Goal: Task Accomplishment & Management: Manage account settings

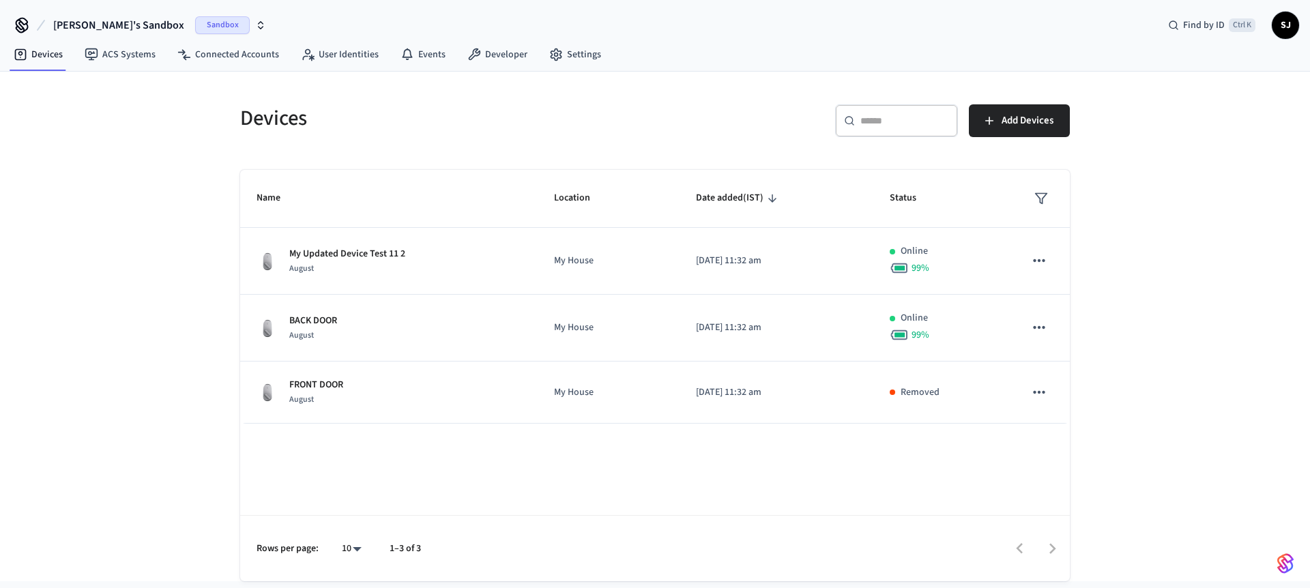
click at [85, 20] on span "Shubham's Sandbox" at bounding box center [118, 25] width 131 height 16
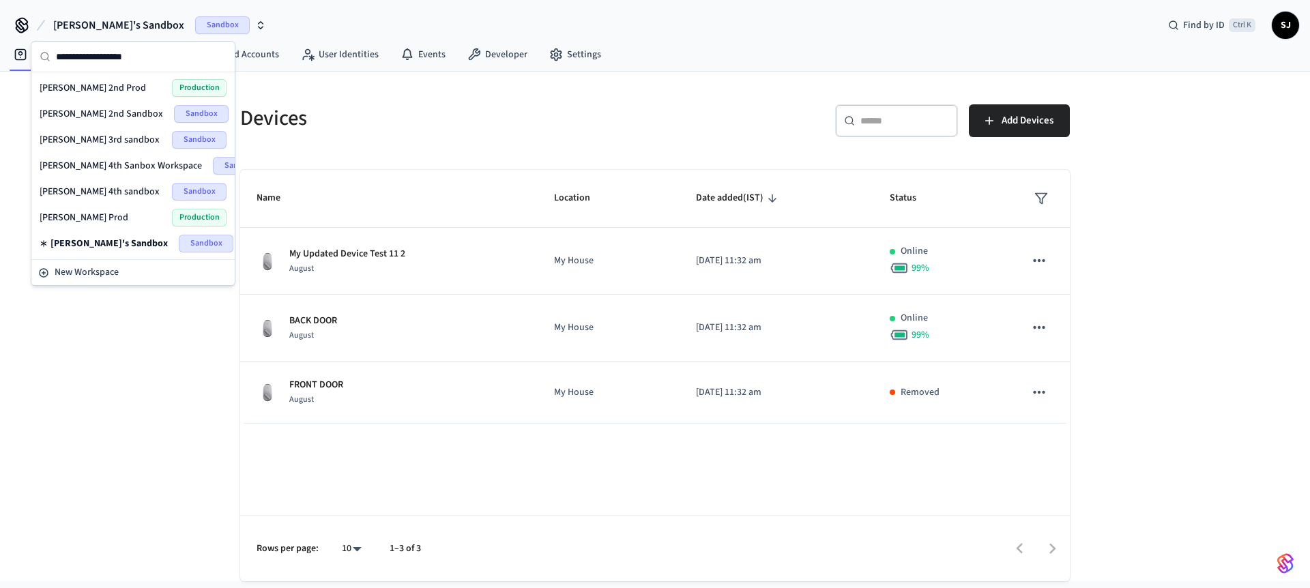
click at [82, 191] on span "[PERSON_NAME] 4th sandbox" at bounding box center [100, 192] width 120 height 14
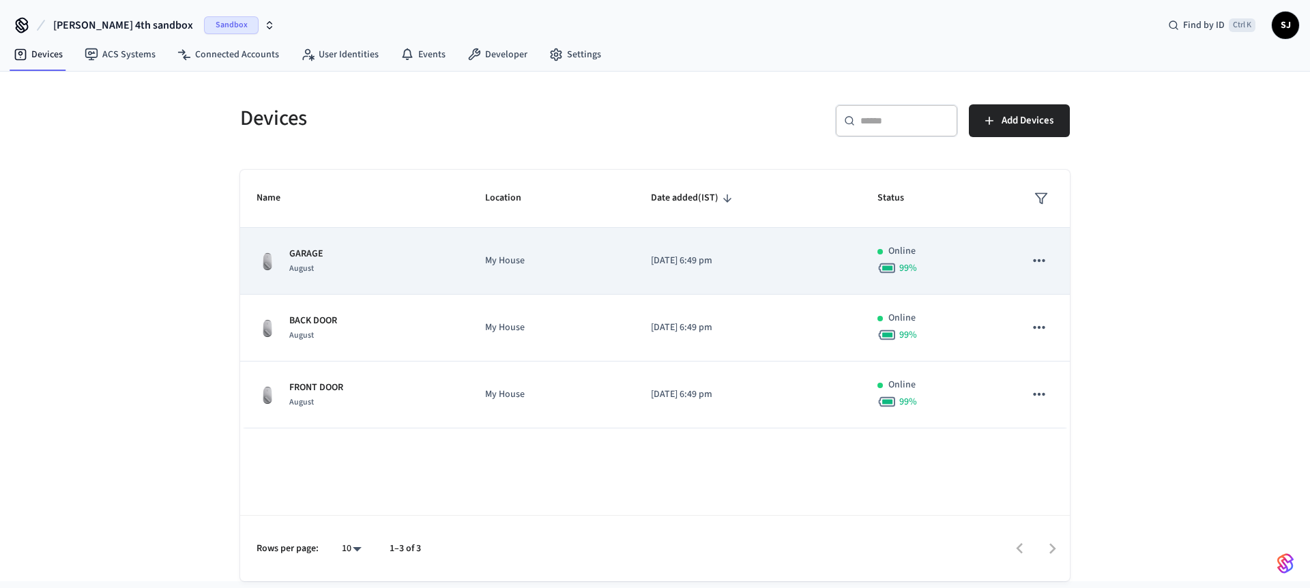
click at [478, 266] on td "My House" at bounding box center [552, 261] width 166 height 67
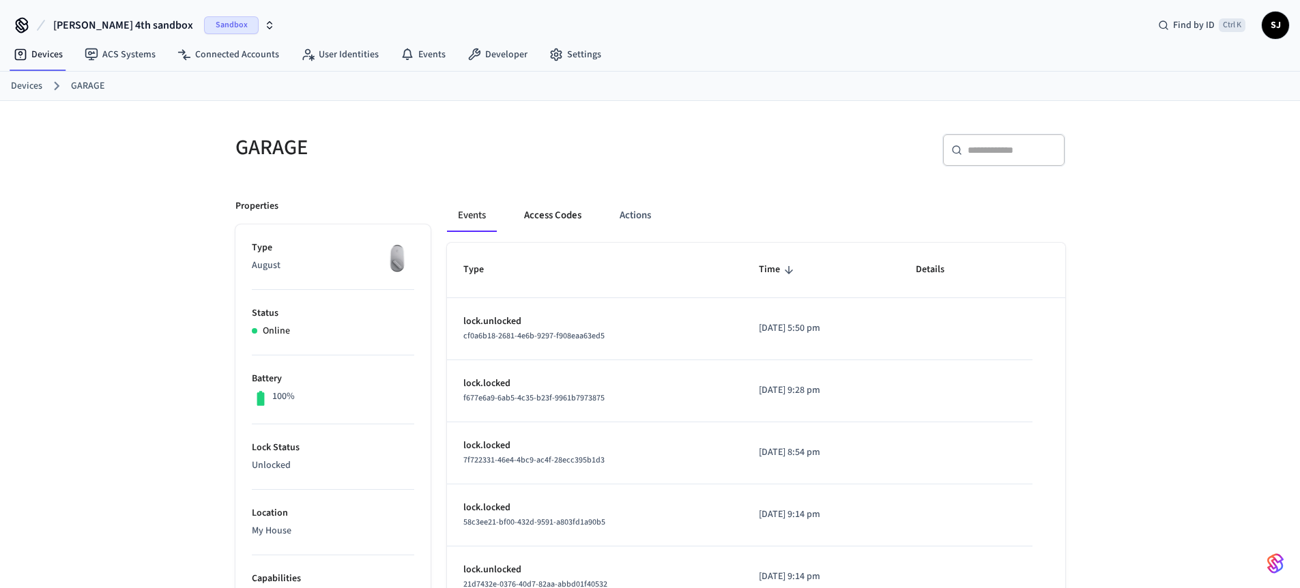
click at [544, 220] on button "Access Codes" at bounding box center [552, 215] width 79 height 33
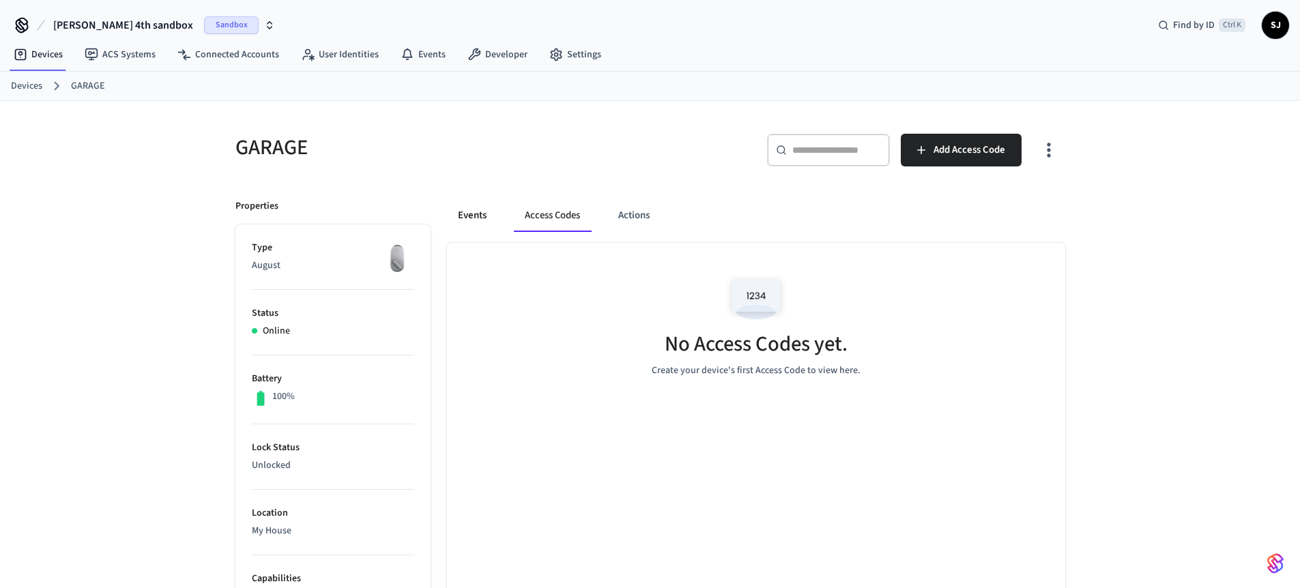
click at [489, 217] on button "Events" at bounding box center [472, 215] width 50 height 33
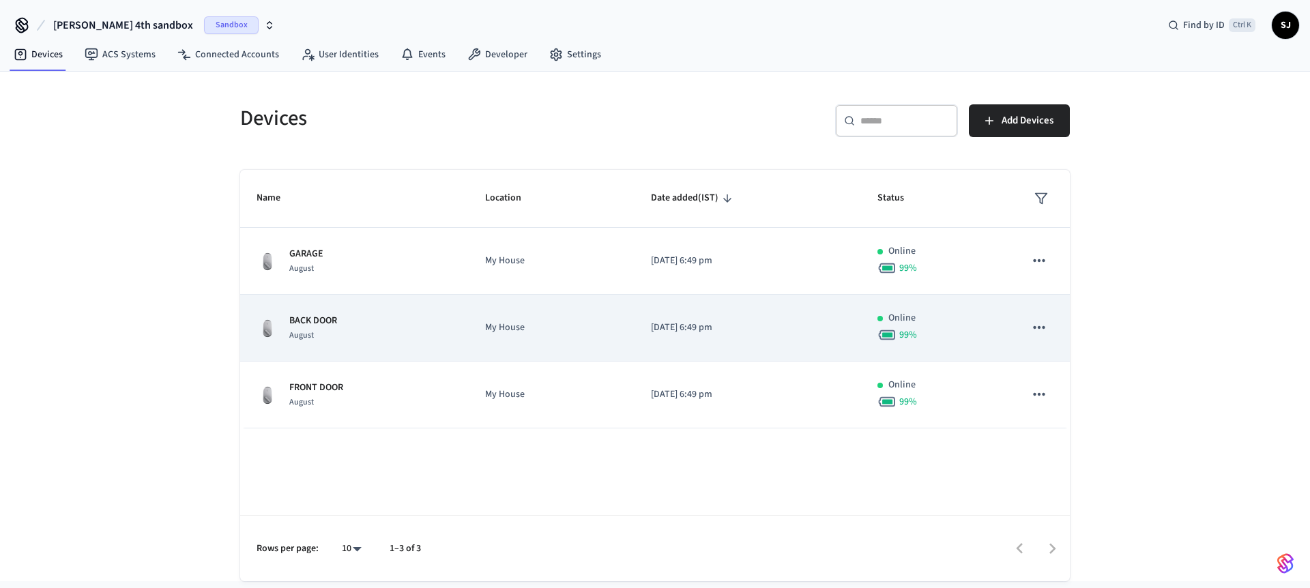
click at [592, 326] on p "My House" at bounding box center [551, 328] width 133 height 14
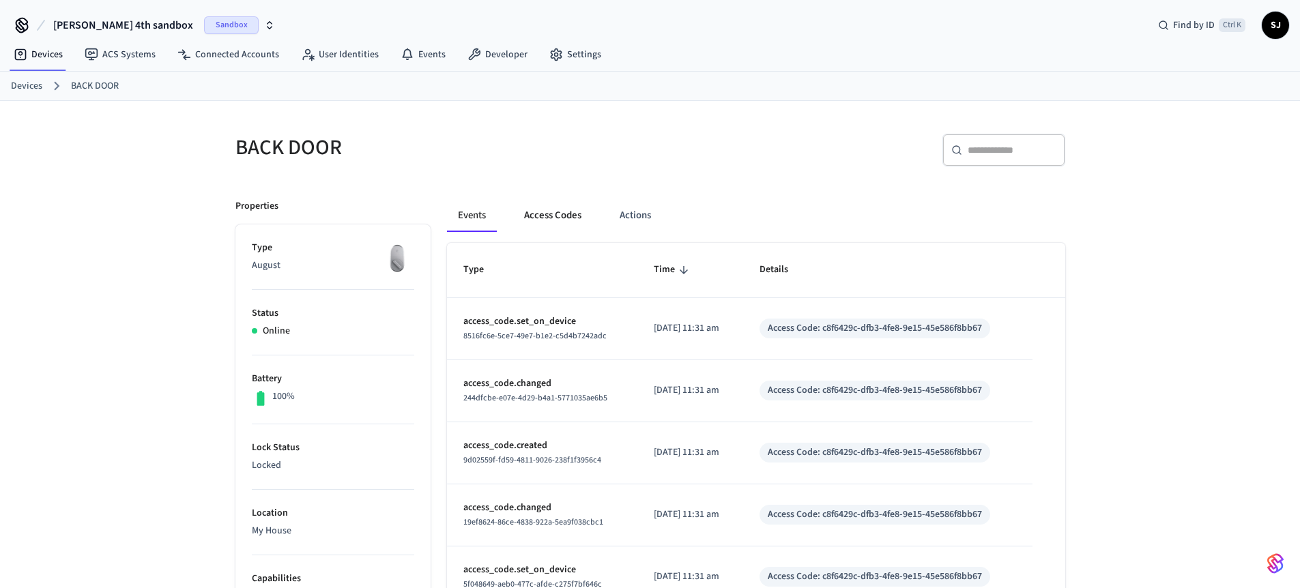
click at [557, 220] on button "Access Codes" at bounding box center [552, 215] width 79 height 33
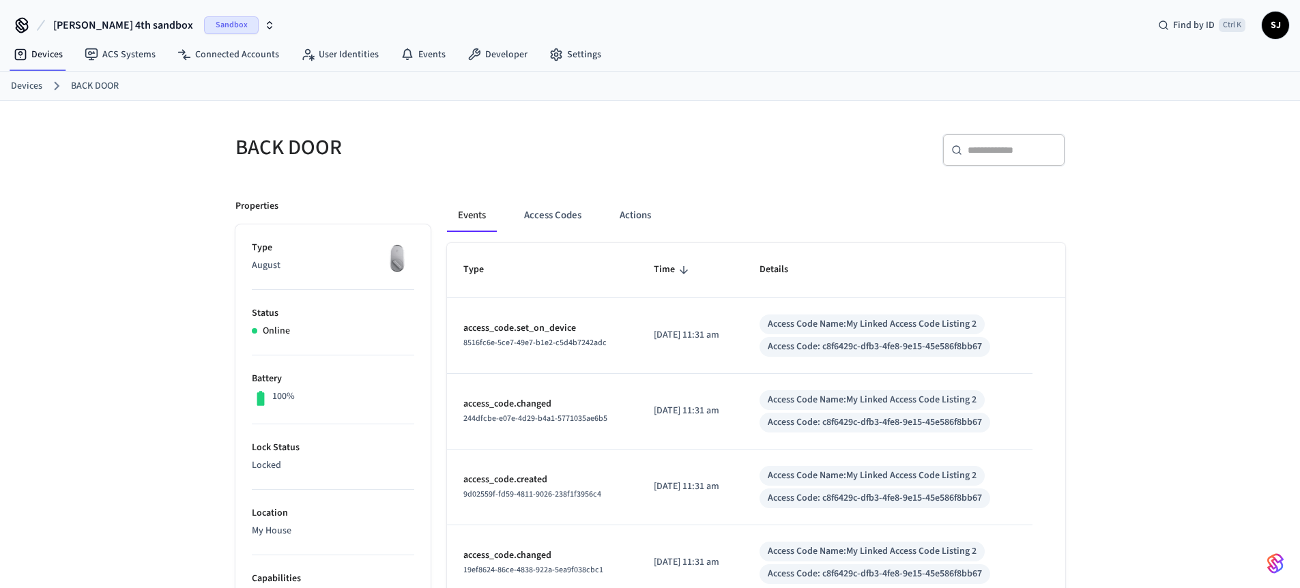
click at [75, 85] on link "BACK DOOR" at bounding box center [95, 86] width 48 height 14
click at [17, 81] on link "Devices" at bounding box center [26, 86] width 31 height 14
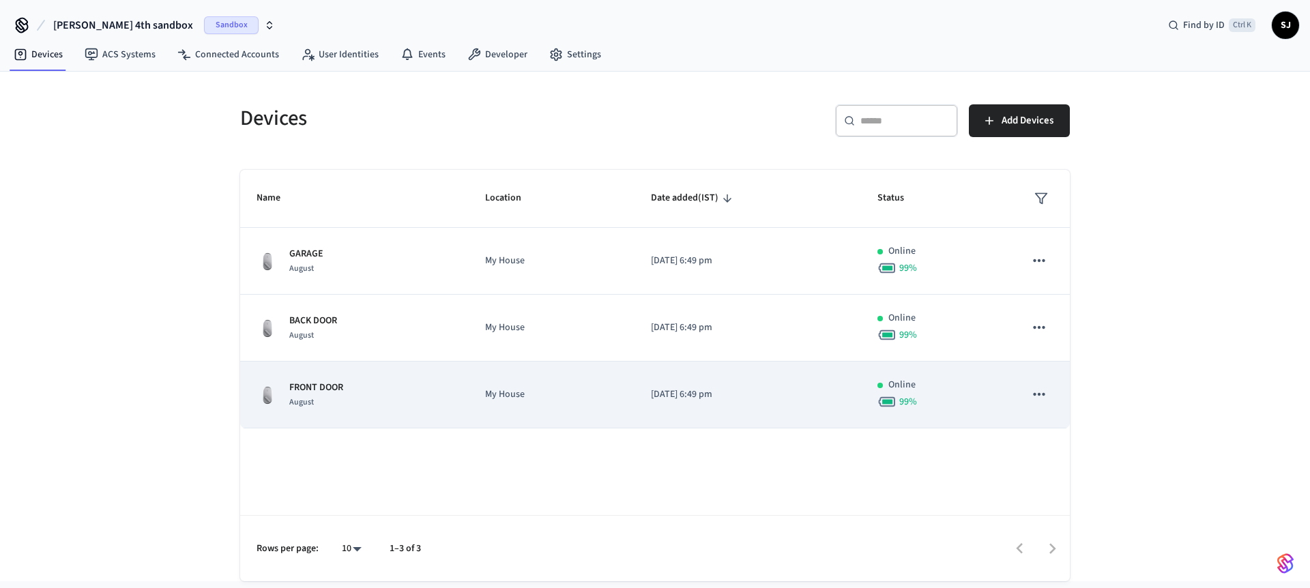
click at [335, 389] on p "FRONT DOOR" at bounding box center [316, 388] width 54 height 14
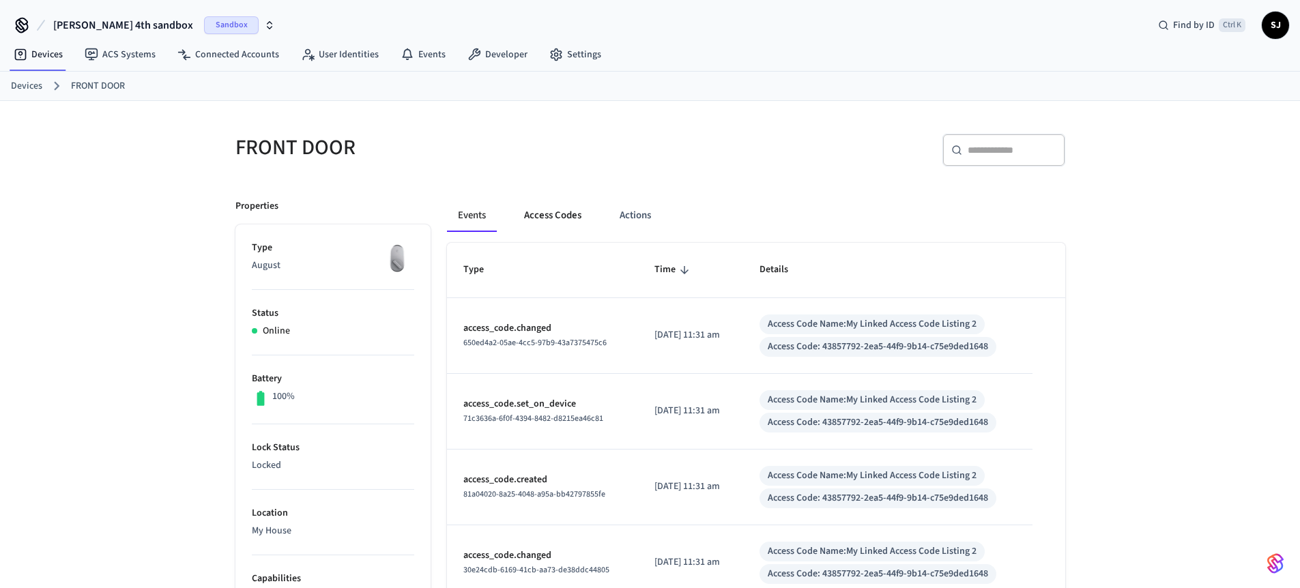
click at [552, 221] on button "Access Codes" at bounding box center [552, 215] width 79 height 33
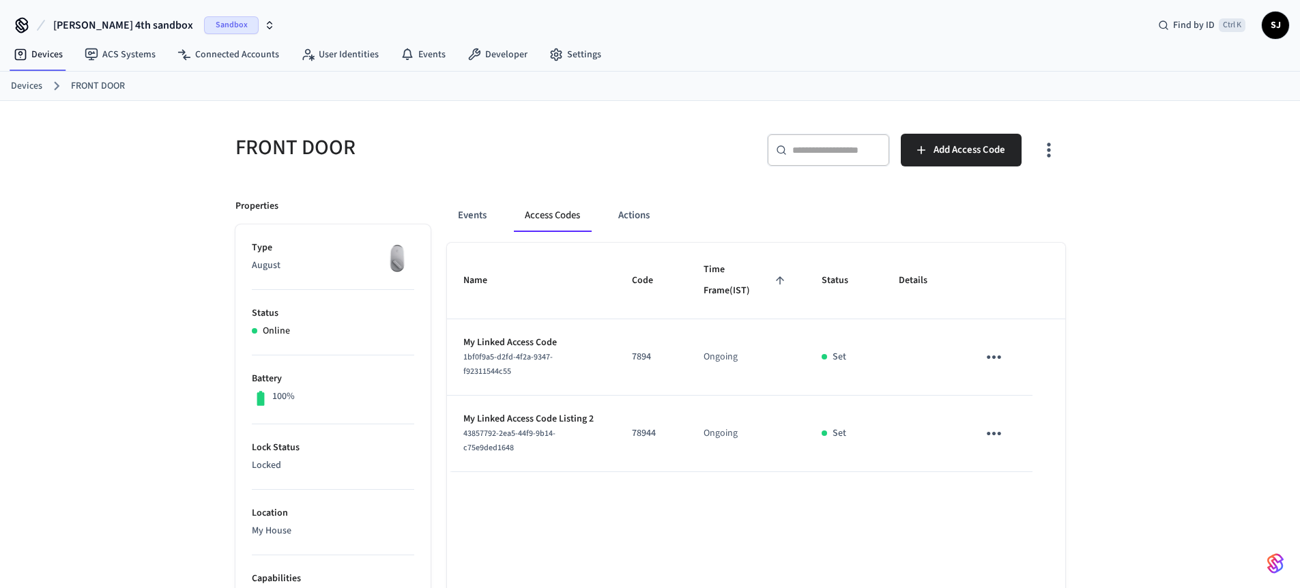
click at [563, 413] on p "My Linked Access Code Listing 2" at bounding box center [531, 419] width 136 height 14
copy p "My Linked Access Code Listing 2"
click at [563, 413] on p "My Linked Access Code Listing 2" at bounding box center [531, 419] width 136 height 14
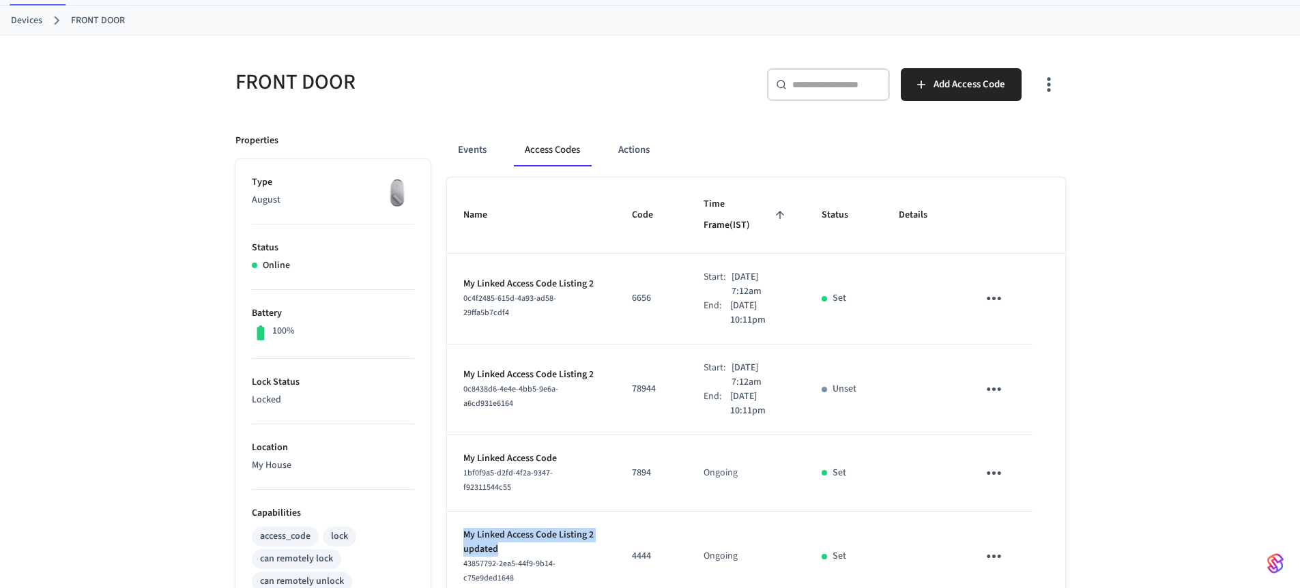
scroll to position [61, 0]
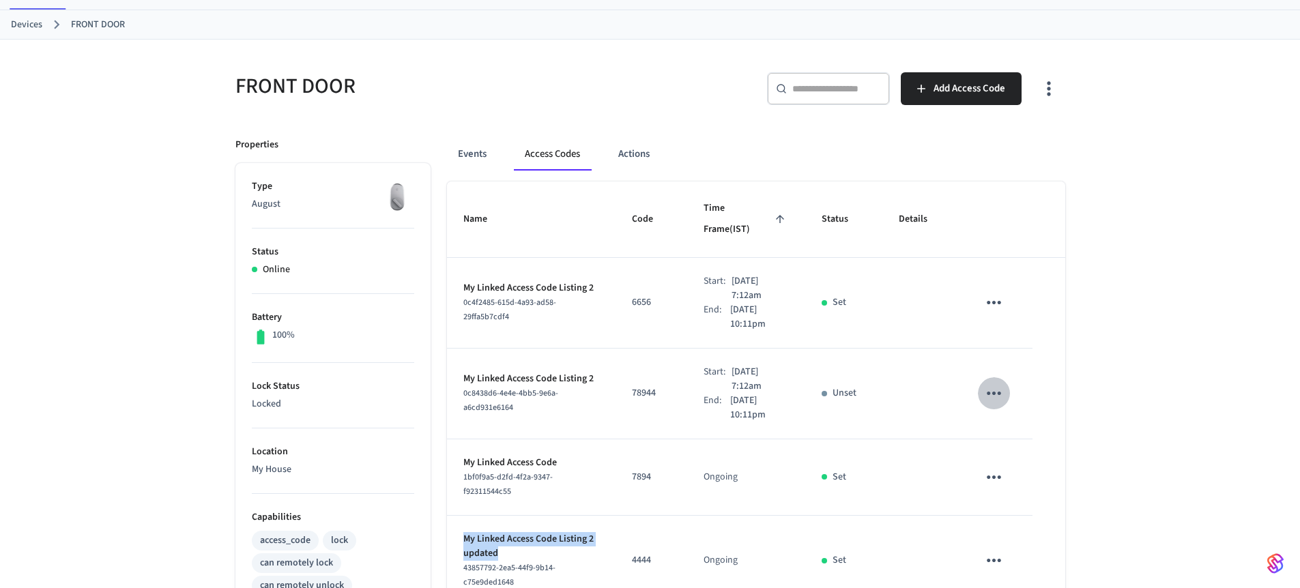
click at [1002, 383] on icon "sticky table" at bounding box center [993, 393] width 21 height 21
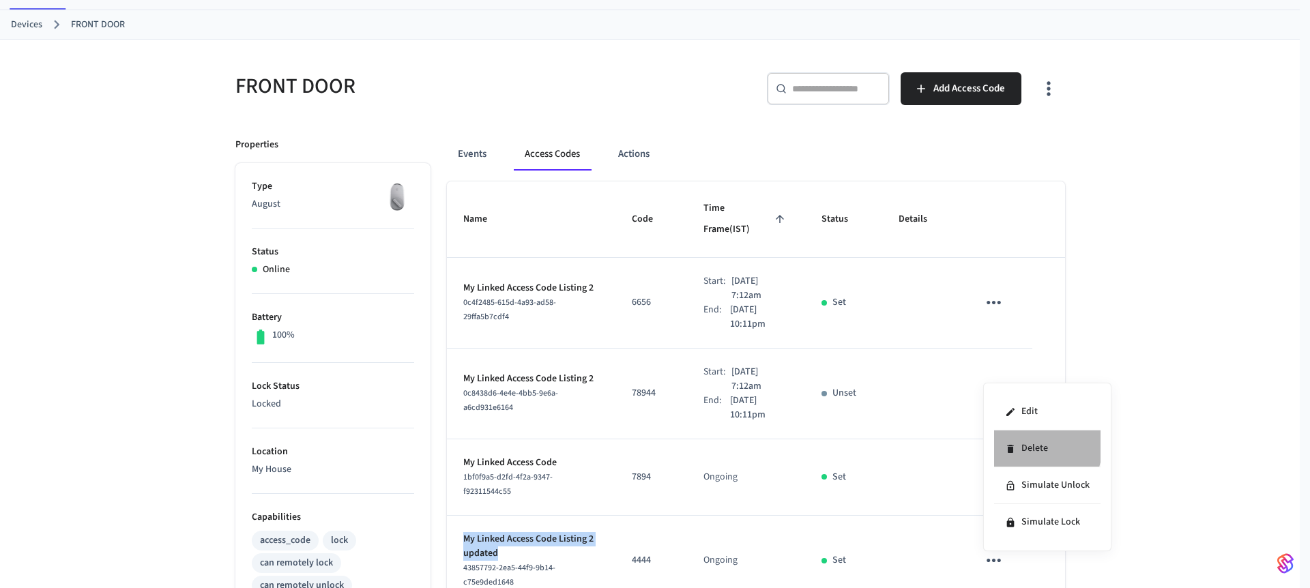
click at [1021, 441] on li "Delete" at bounding box center [1047, 449] width 106 height 37
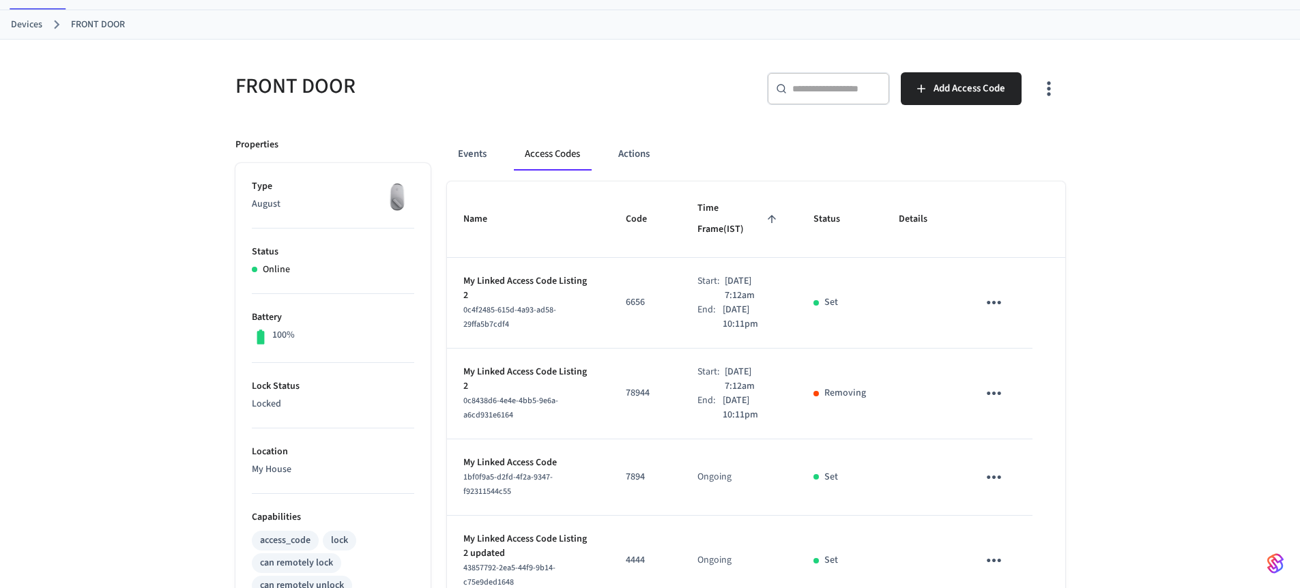
click at [630, 295] on p "6656" at bounding box center [645, 302] width 39 height 14
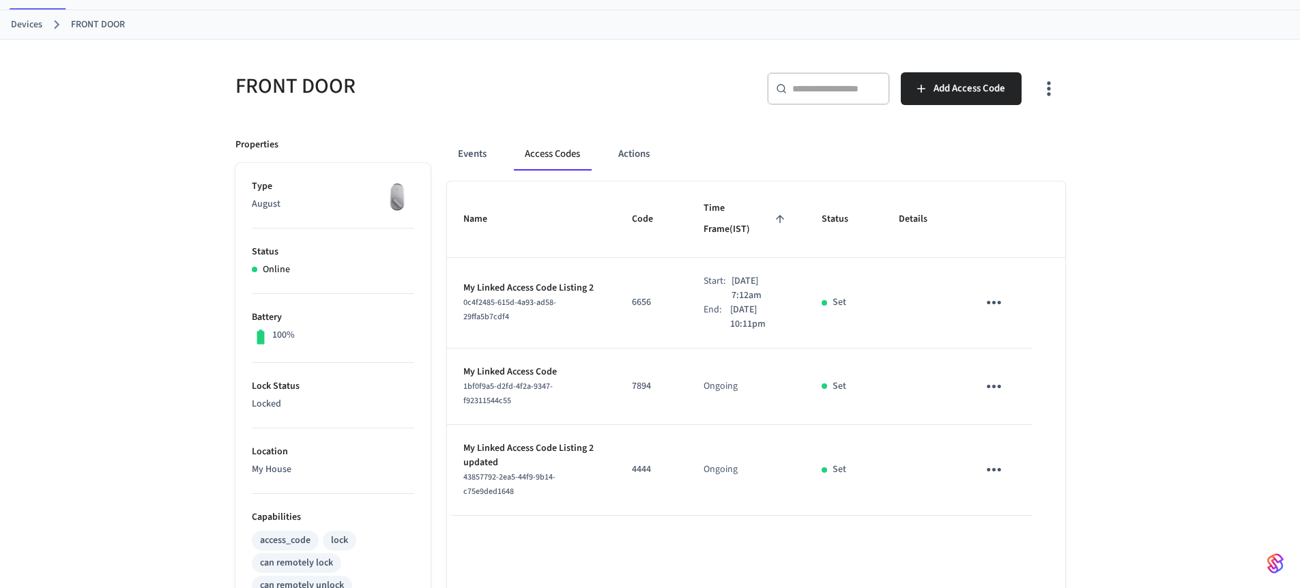
scroll to position [0, 0]
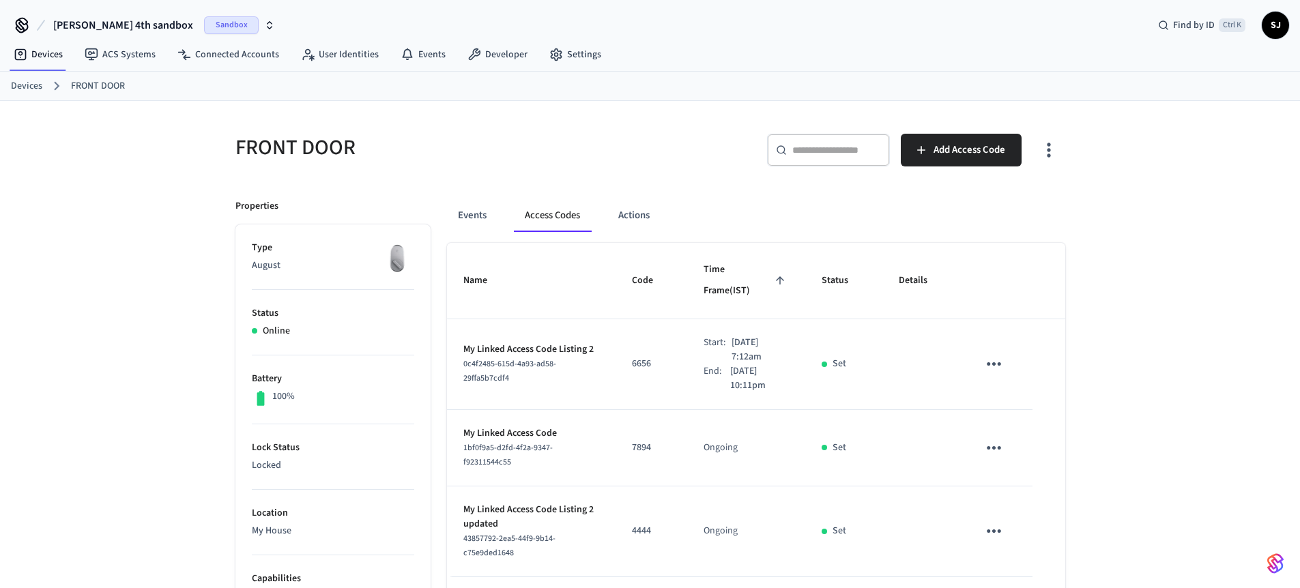
click at [632, 357] on p "6656" at bounding box center [651, 364] width 39 height 14
copy p "6656"
drag, startPoint x: 767, startPoint y: 375, endPoint x: 677, endPoint y: 322, distance: 104.3
click at [687, 322] on td "Start: Aug 29th 2025 7:12am End: Aug 31st 2025 10:11pm" at bounding box center [746, 364] width 118 height 91
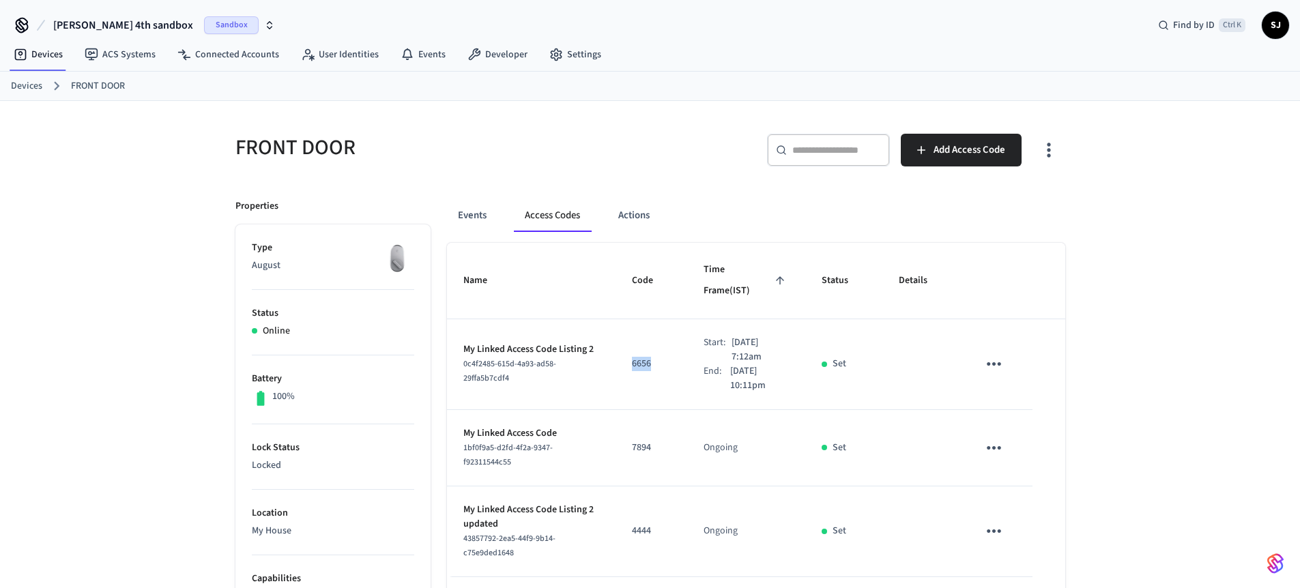
copy div "Start: Aug 29th 2025 7:12am End: Aug 31st 2025 10:11pm"
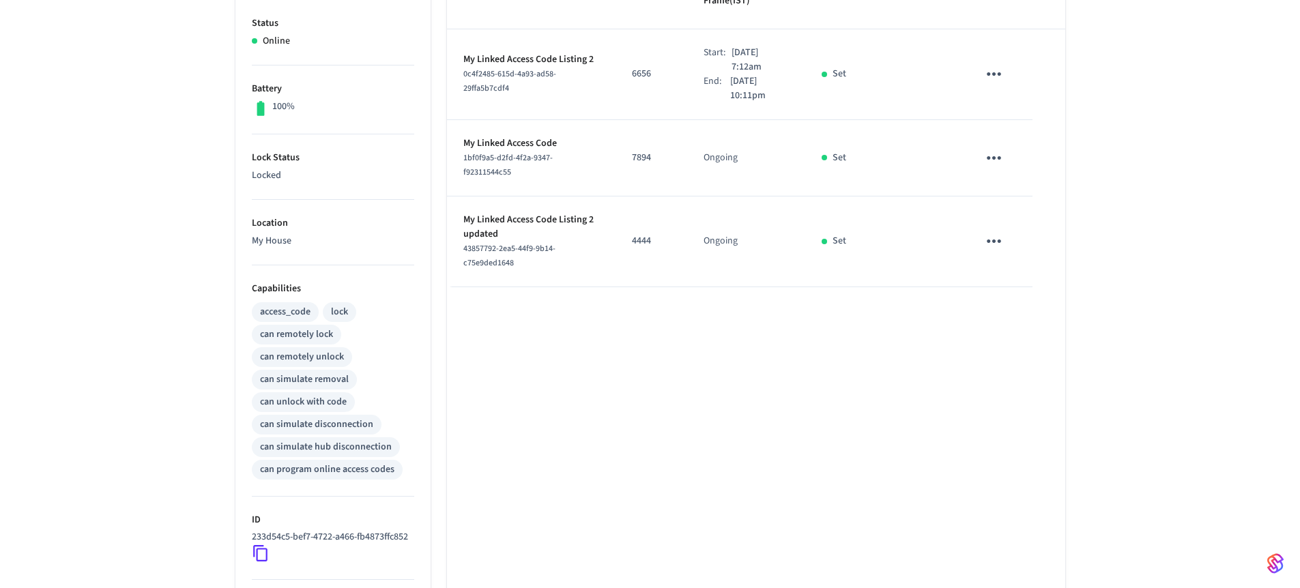
scroll to position [477, 0]
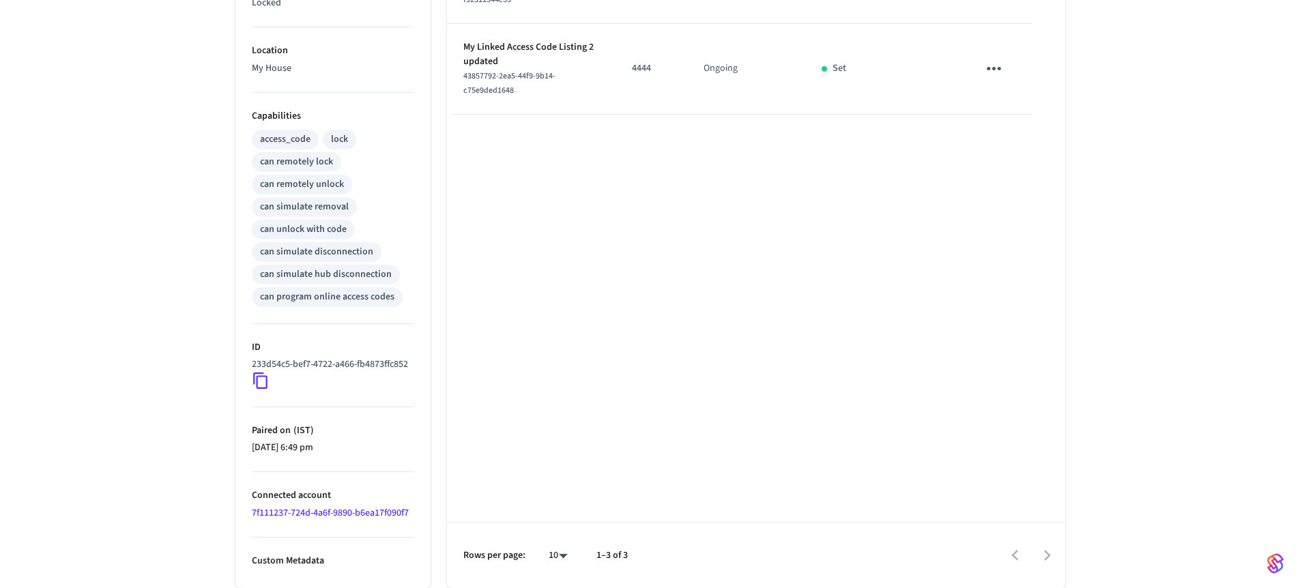
click at [259, 379] on icon at bounding box center [261, 381] width 18 height 18
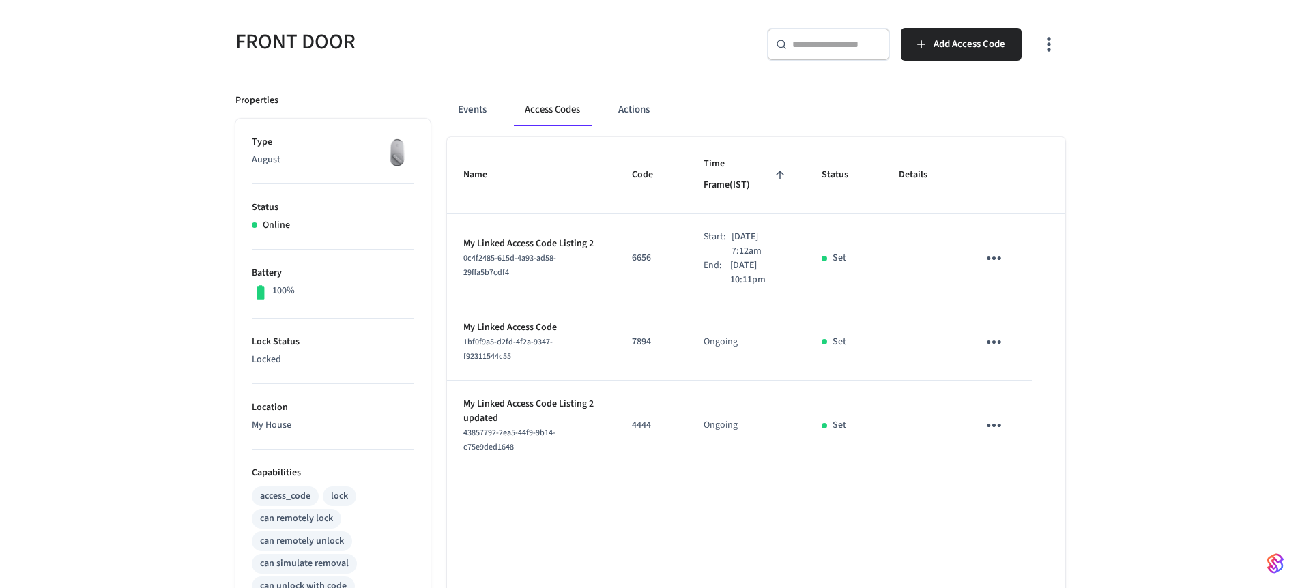
scroll to position [100, 0]
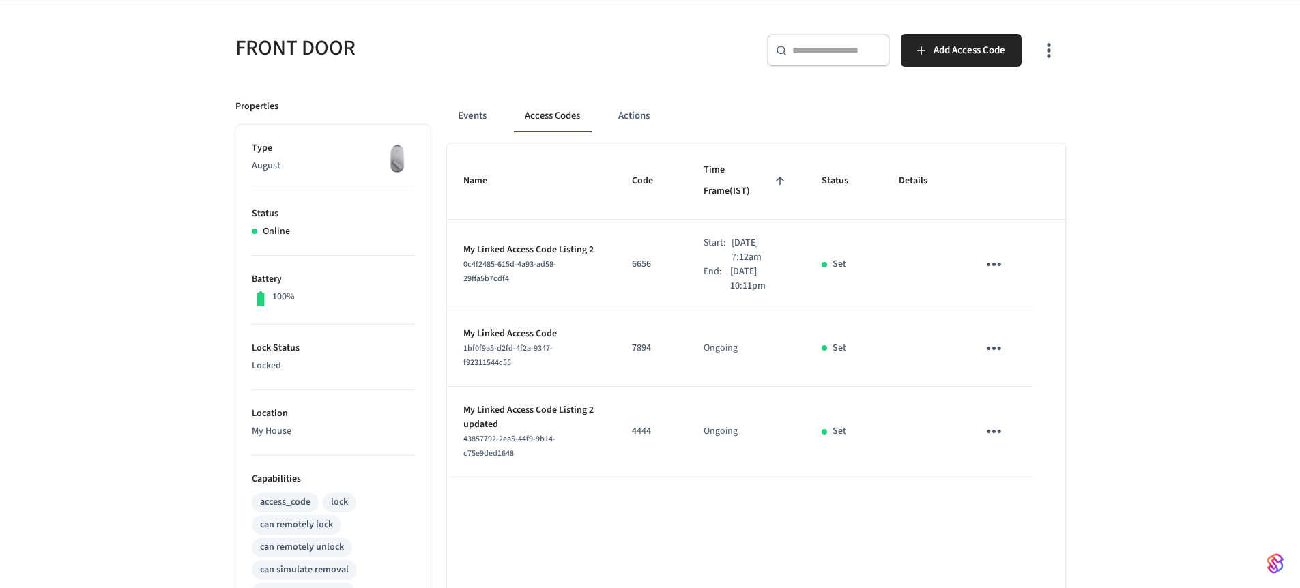
drag, startPoint x: 785, startPoint y: 273, endPoint x: 459, endPoint y: 222, distance: 329.3
click at [459, 222] on tr "My Linked Access Code Listing 2 0c4f2485-615d-4a93-ad58-29ffa5b7cdf4 6656 Start…" at bounding box center [756, 265] width 618 height 91
copy tr "My Linked Access Code Listing 2 0c4f2485-615d-4a93-ad58-29ffa5b7cdf4 6656 Start…"
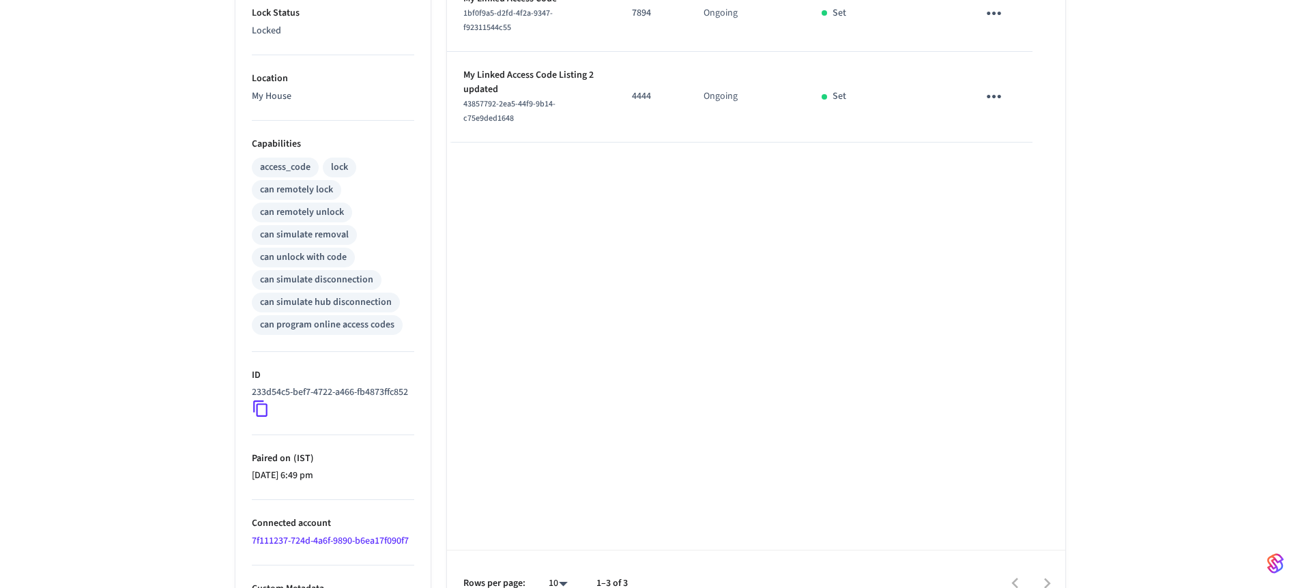
click at [260, 418] on icon at bounding box center [261, 409] width 18 height 18
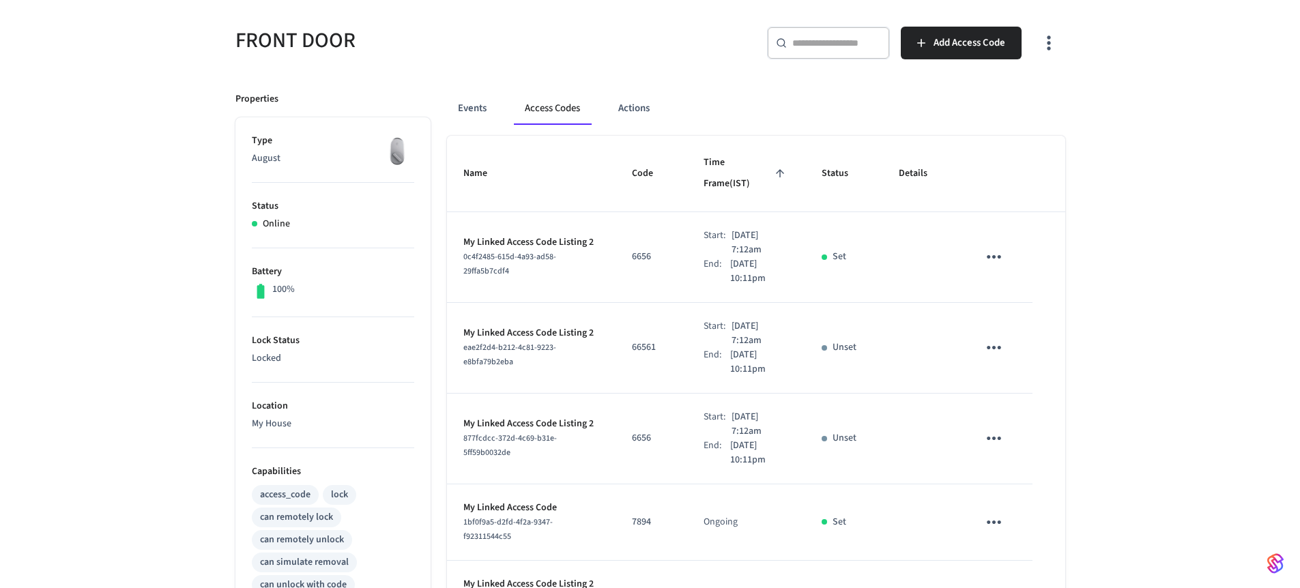
scroll to position [119, 0]
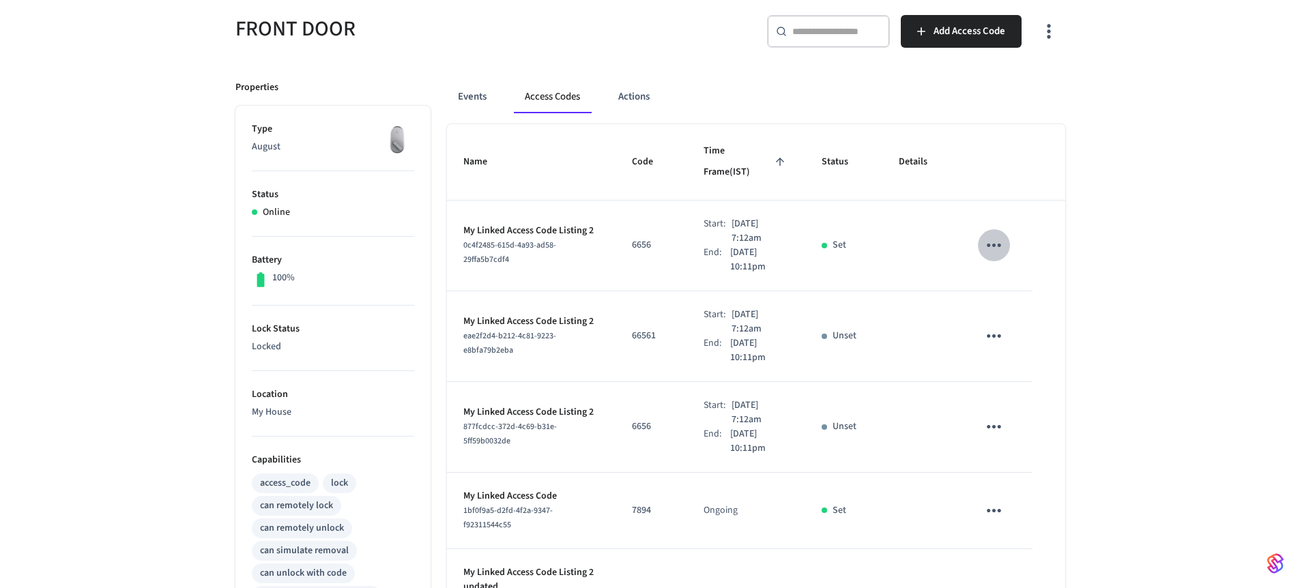
click at [996, 235] on icon "sticky table" at bounding box center [993, 245] width 21 height 21
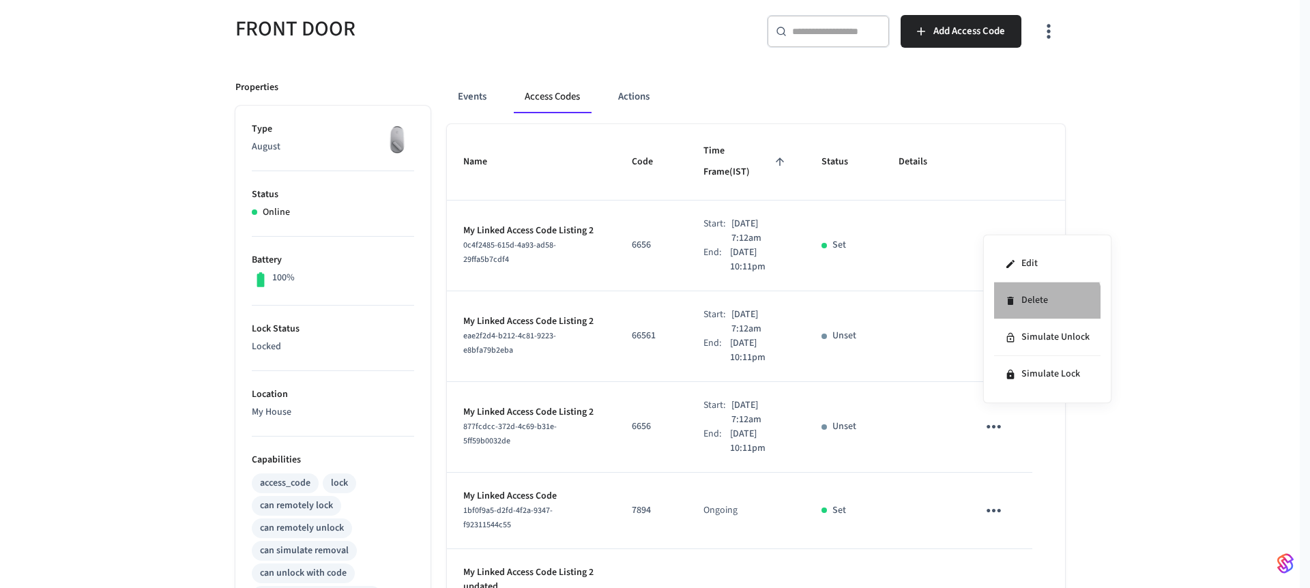
click at [1018, 312] on li "Delete" at bounding box center [1047, 300] width 106 height 37
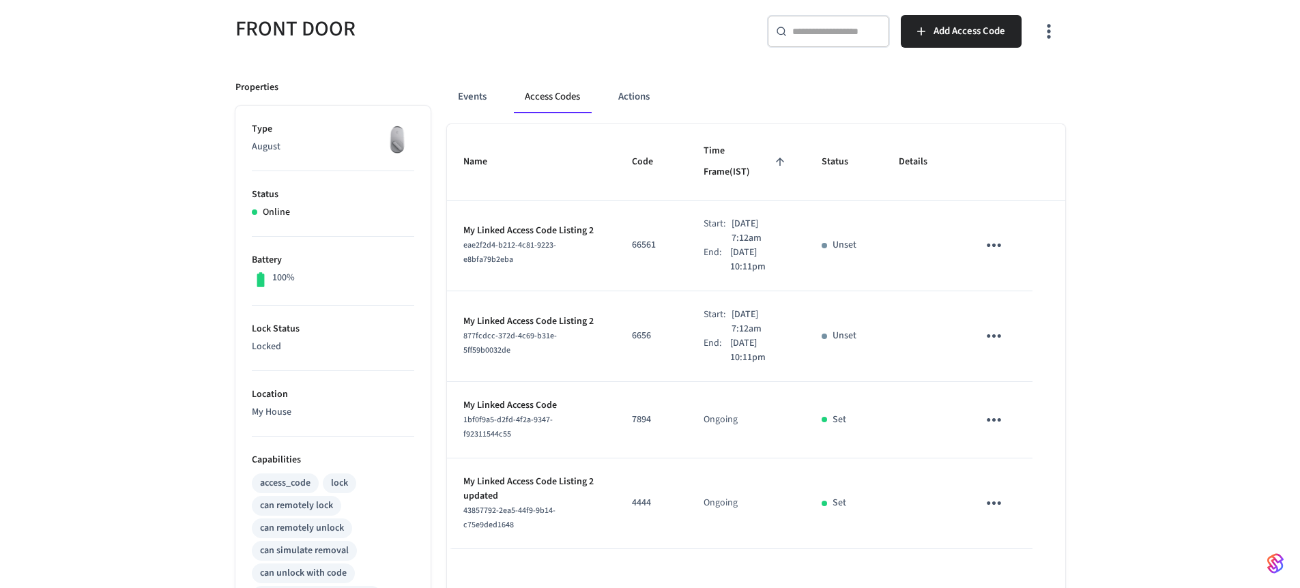
scroll to position [28, 0]
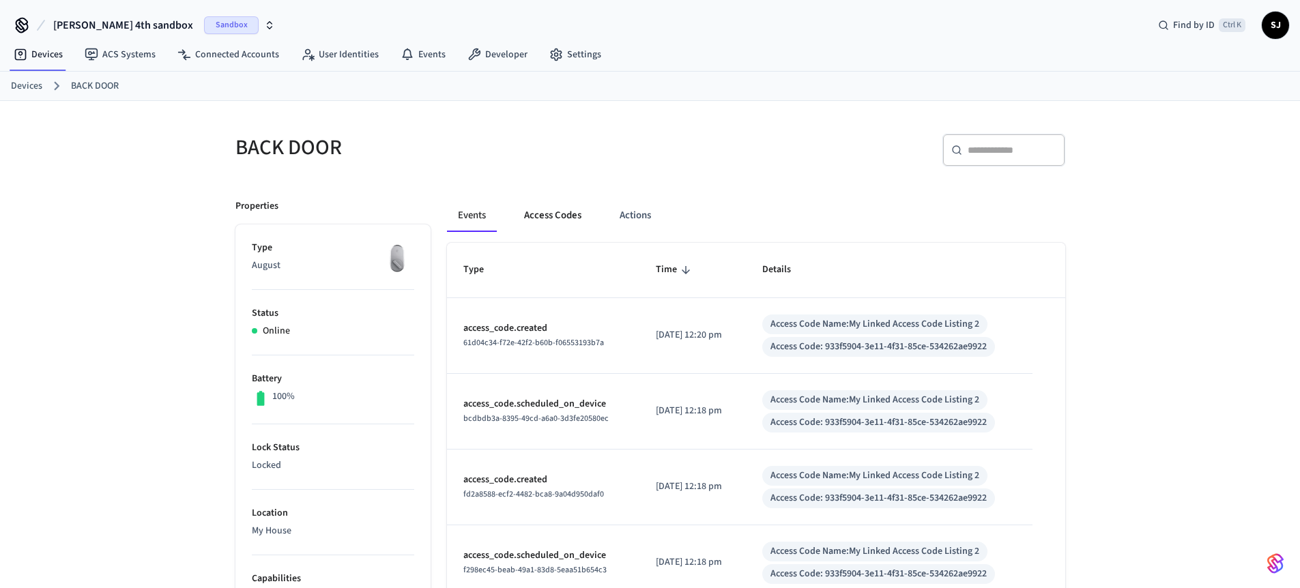
click at [566, 207] on button "Access Codes" at bounding box center [552, 215] width 79 height 33
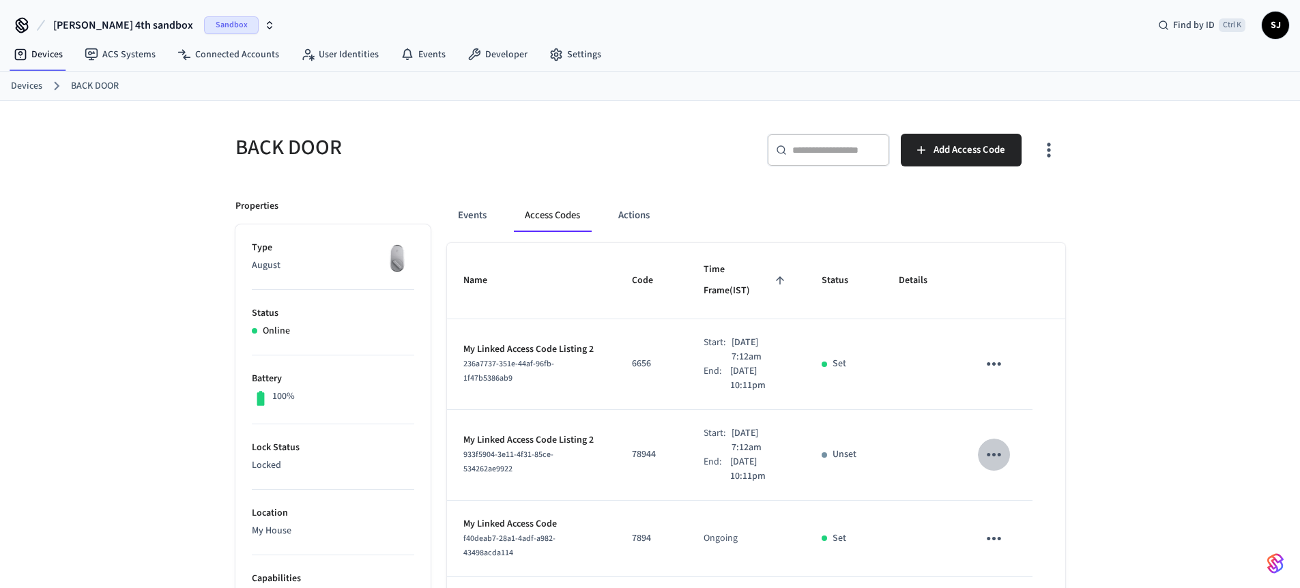
click at [1000, 453] on icon "sticky table" at bounding box center [994, 454] width 14 height 3
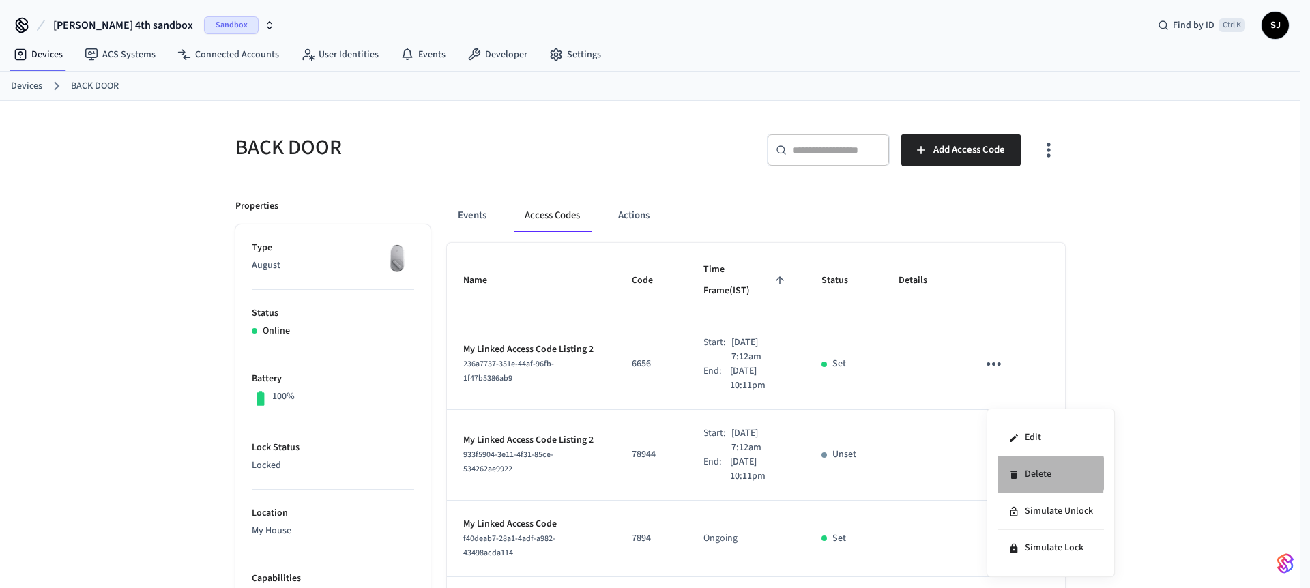
click at [1047, 473] on li "Delete" at bounding box center [1050, 474] width 106 height 37
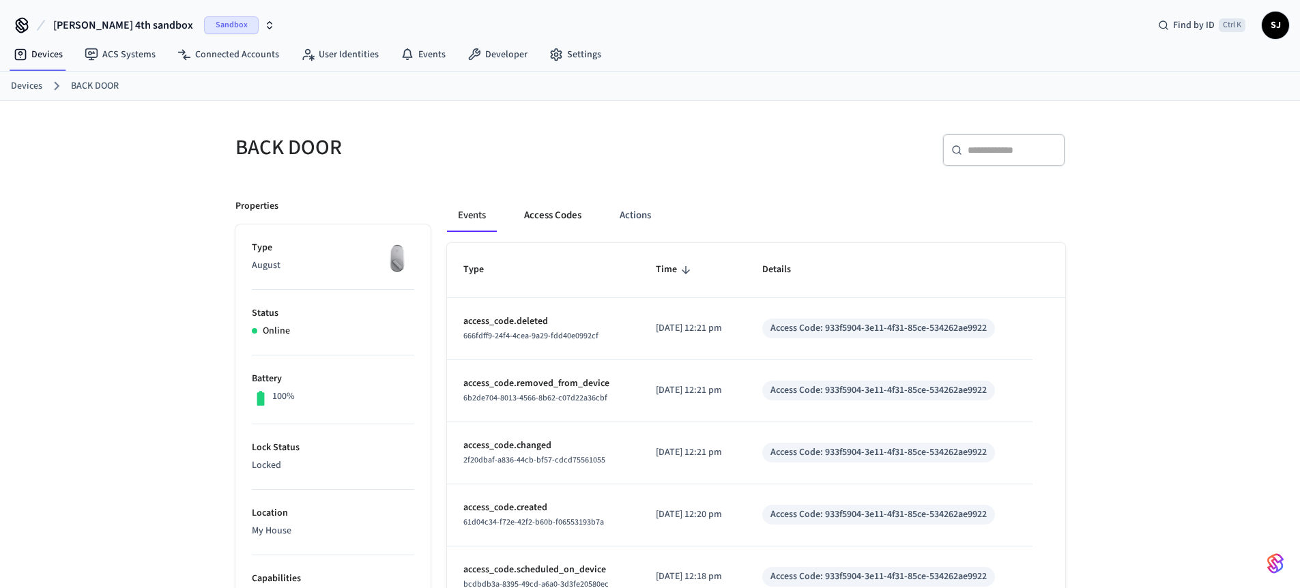
click at [581, 216] on button "Access Codes" at bounding box center [552, 215] width 79 height 33
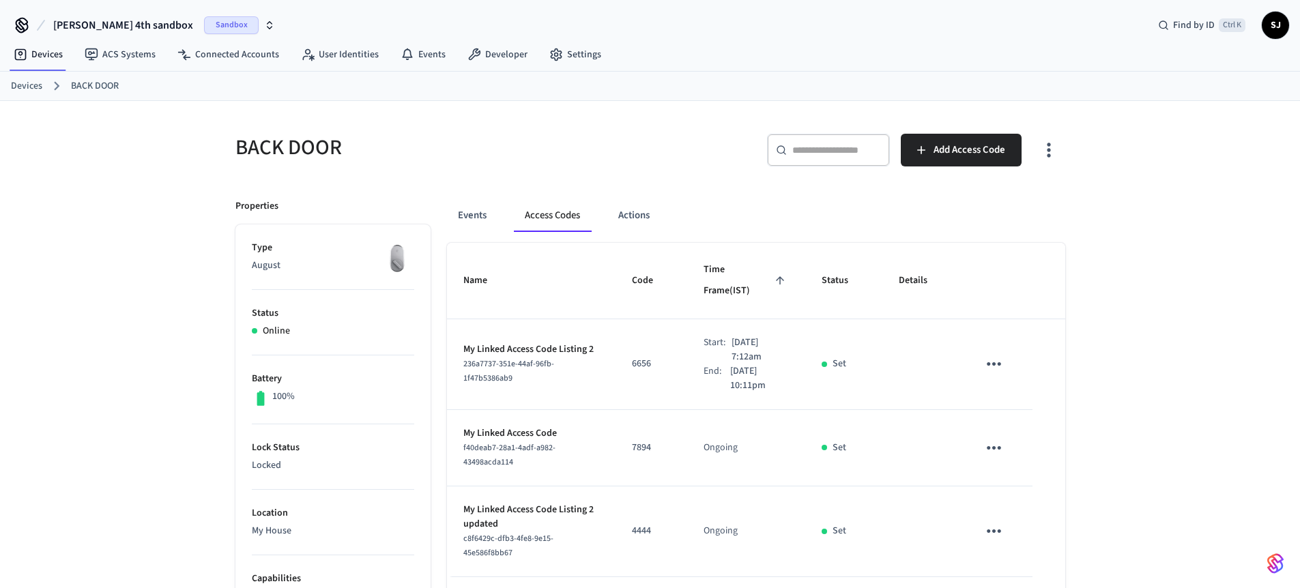
click at [637, 357] on p "6656" at bounding box center [651, 364] width 39 height 14
click at [636, 357] on p "6656" at bounding box center [651, 364] width 39 height 14
click at [632, 357] on p "6656" at bounding box center [651, 364] width 39 height 14
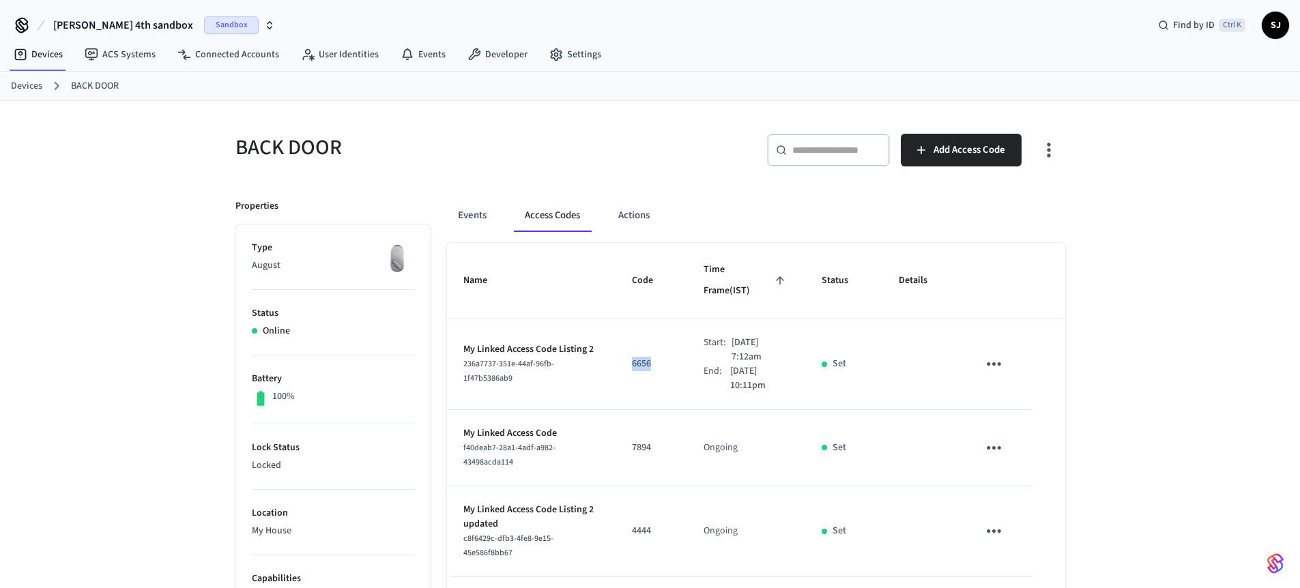
click at [632, 357] on p "6656" at bounding box center [651, 364] width 39 height 14
copy p "6656"
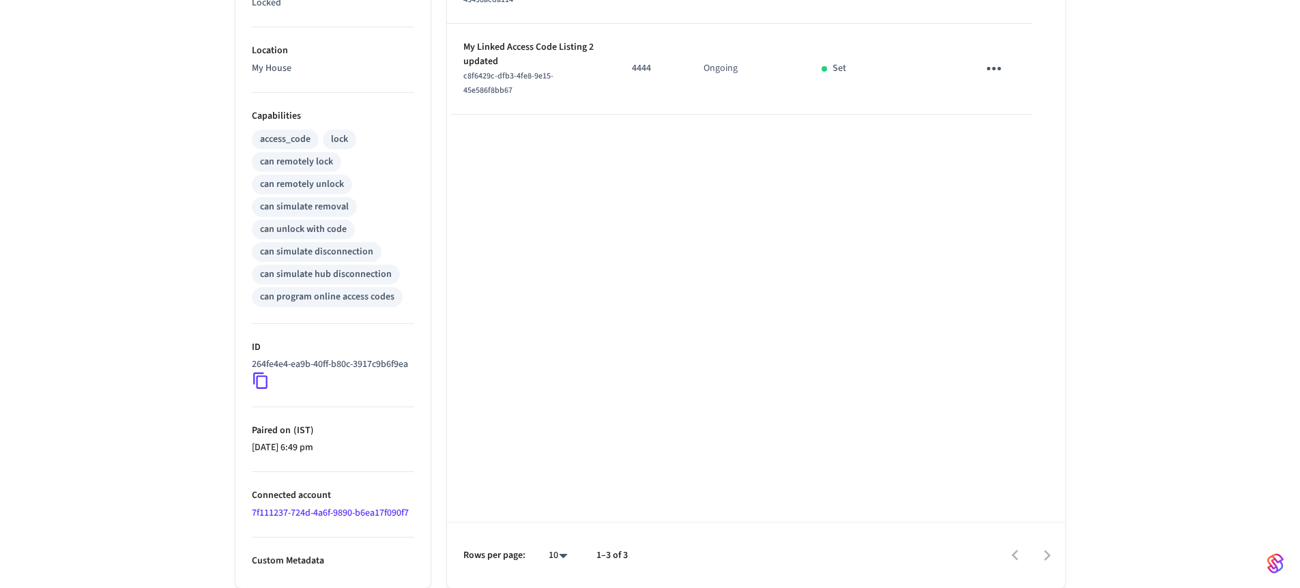
scroll to position [469, 0]
click at [265, 390] on icon at bounding box center [261, 381] width 18 height 18
click at [254, 390] on icon at bounding box center [261, 381] width 18 height 18
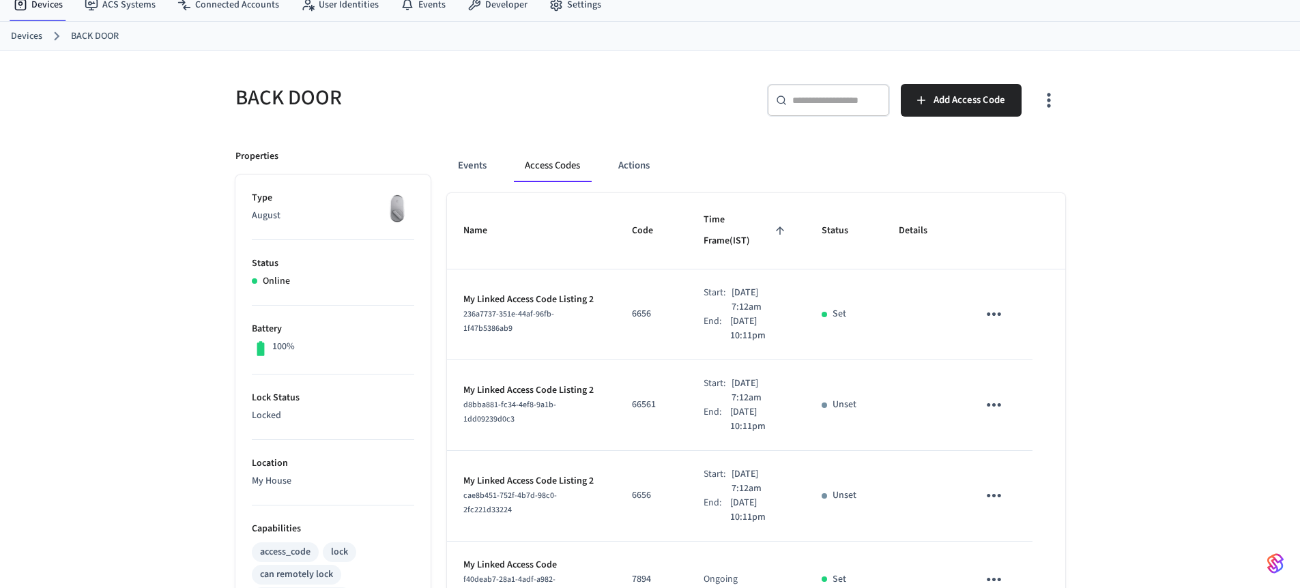
scroll to position [55, 0]
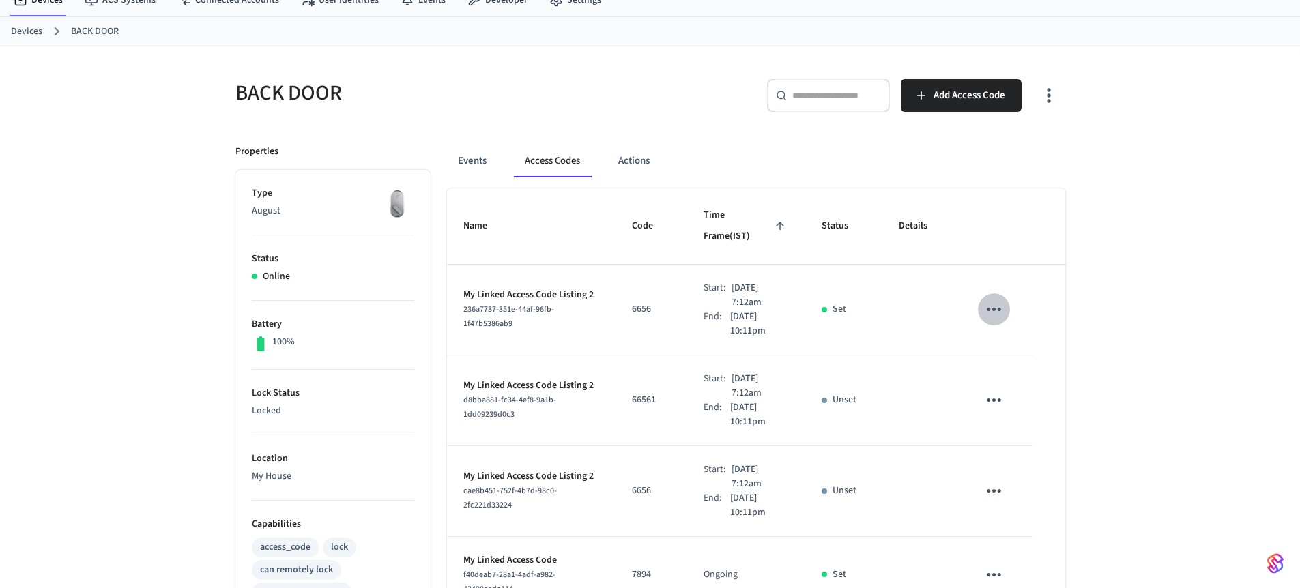
click at [995, 308] on icon "sticky table" at bounding box center [994, 309] width 14 height 3
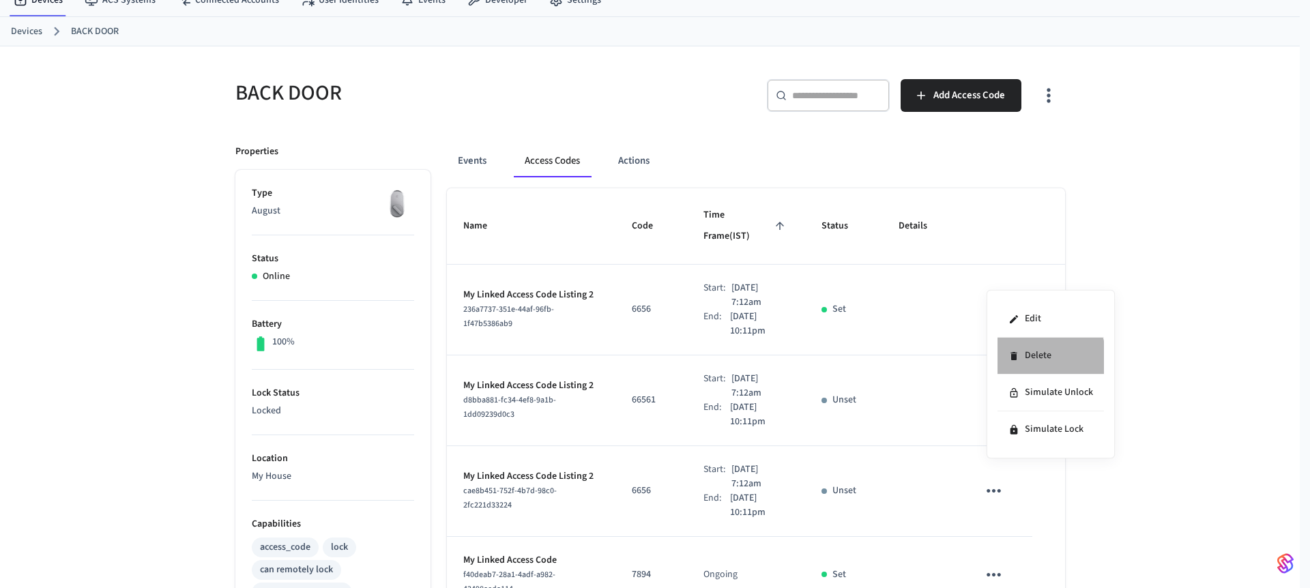
click at [1032, 361] on li "Delete" at bounding box center [1050, 356] width 106 height 37
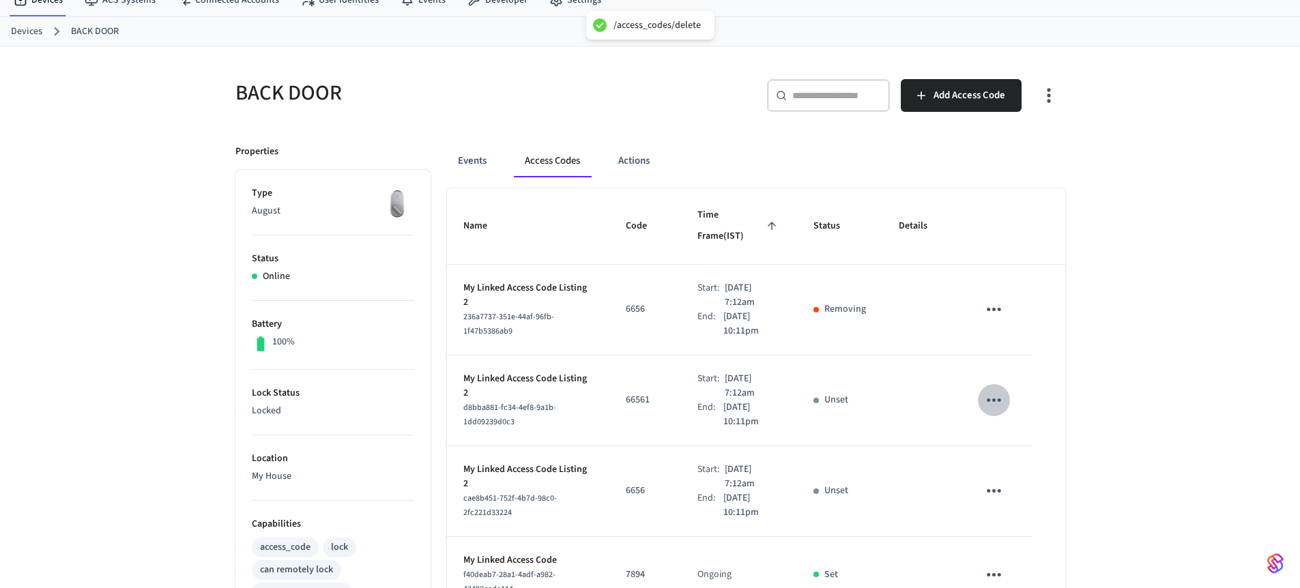
click at [992, 390] on icon "sticky table" at bounding box center [993, 400] width 21 height 21
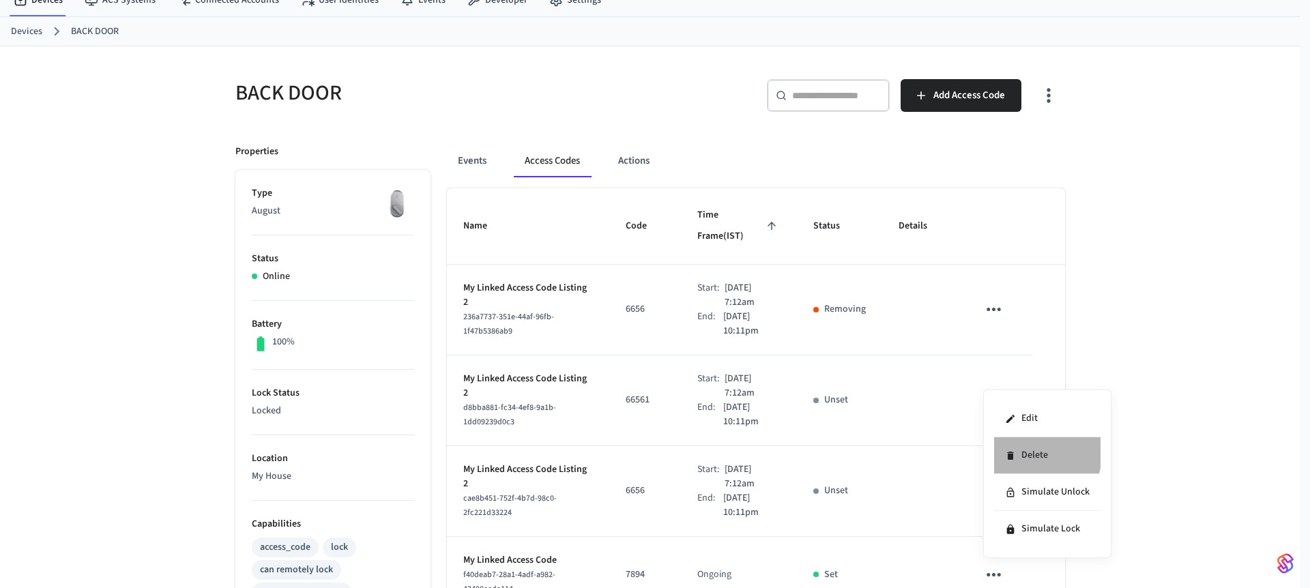
click at [1015, 452] on icon at bounding box center [1010, 455] width 11 height 11
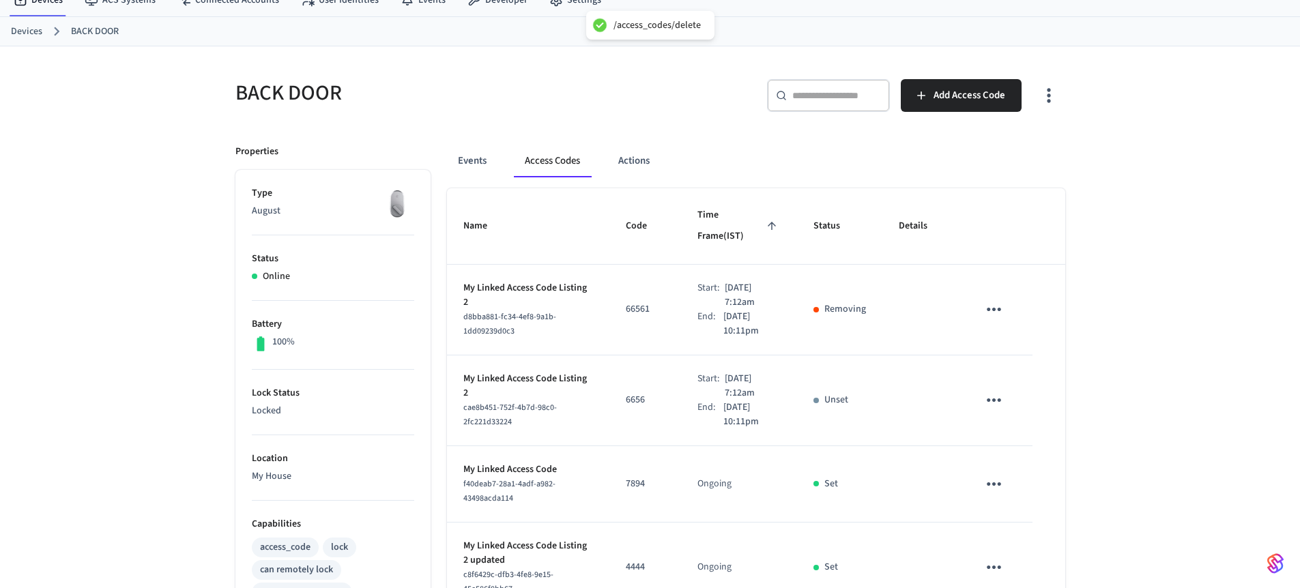
click at [993, 473] on icon "sticky table" at bounding box center [993, 483] width 21 height 21
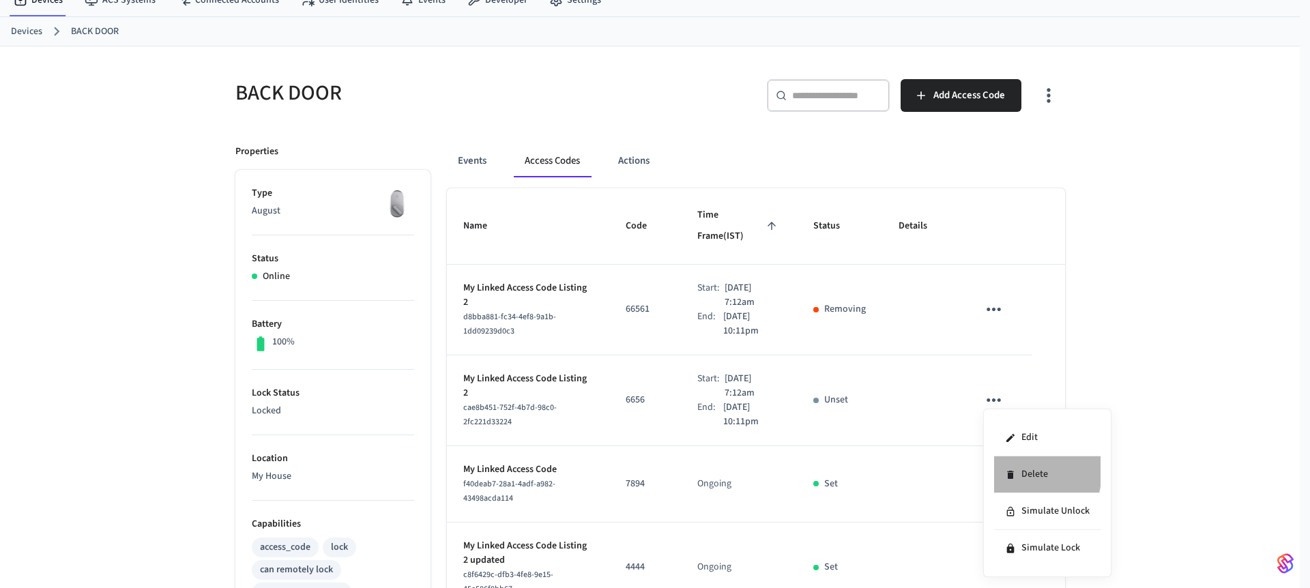
click at [1018, 471] on li "Delete" at bounding box center [1047, 474] width 106 height 37
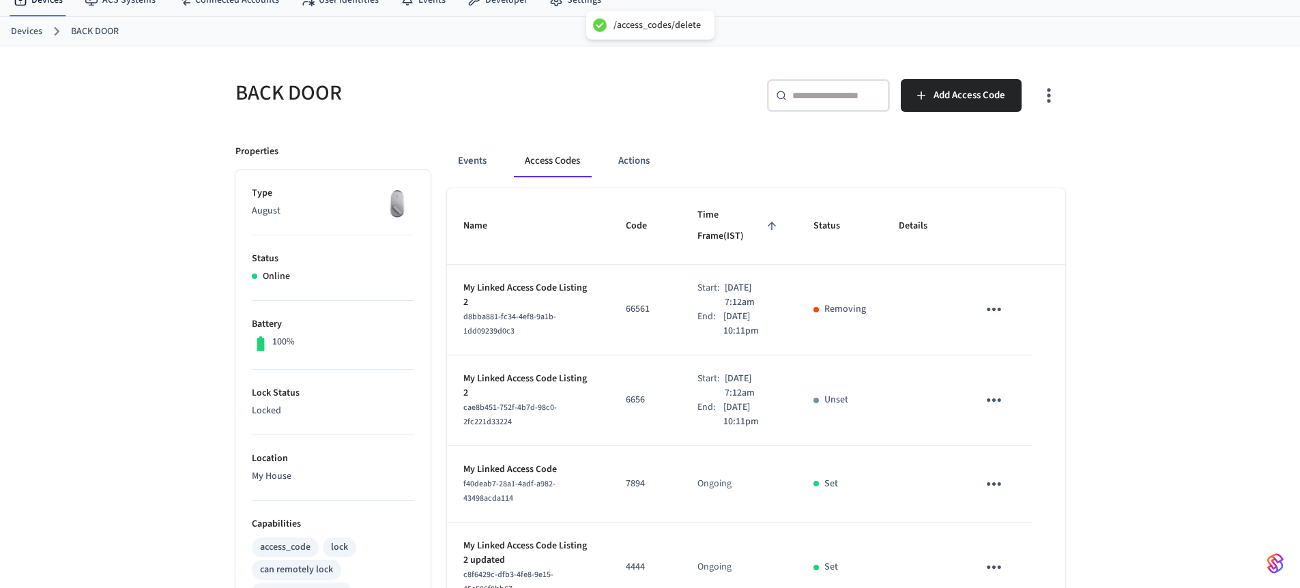
scroll to position [137, 0]
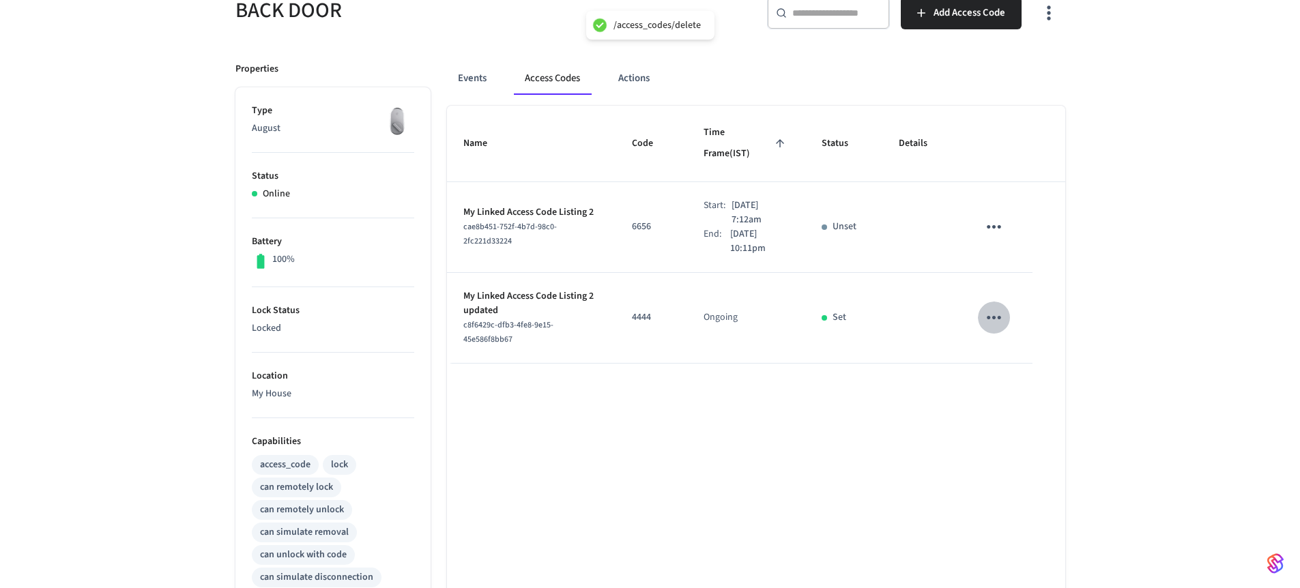
click at [993, 307] on icon "sticky table" at bounding box center [993, 317] width 21 height 21
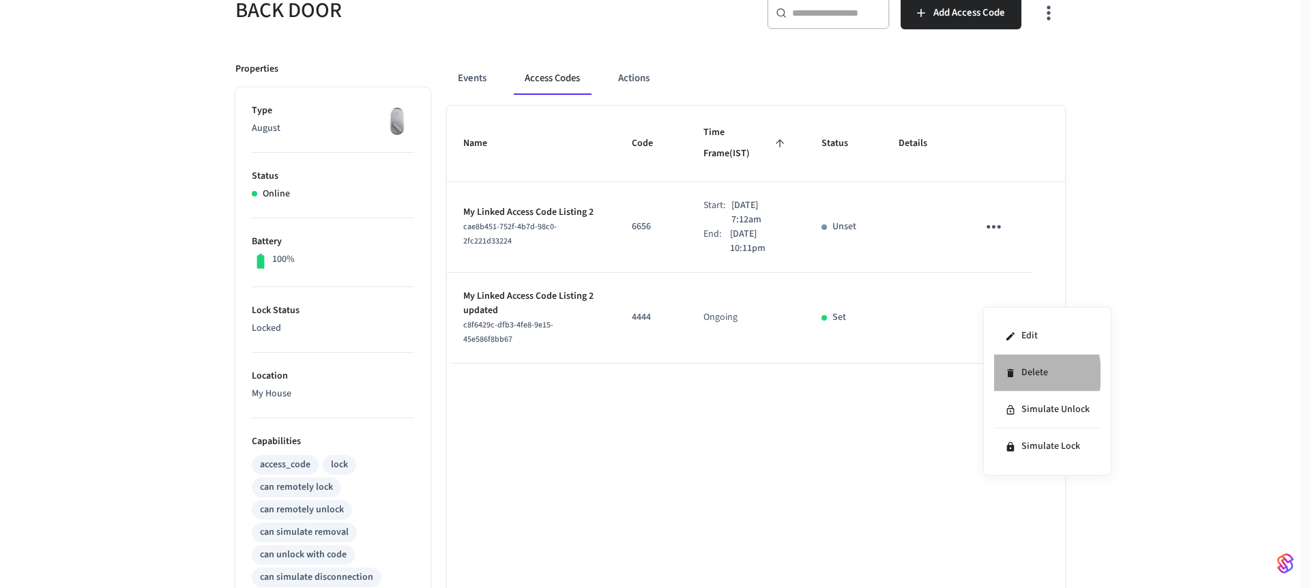
click at [1012, 375] on icon at bounding box center [1010, 373] width 6 height 8
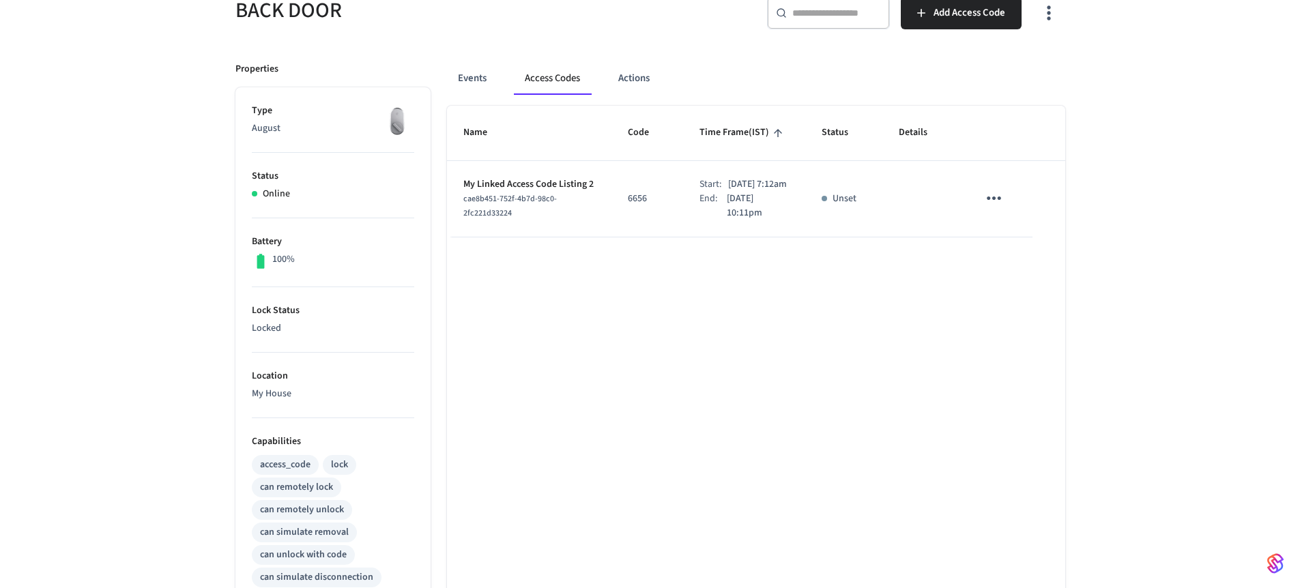
click at [1000, 200] on icon "sticky table" at bounding box center [994, 197] width 14 height 3
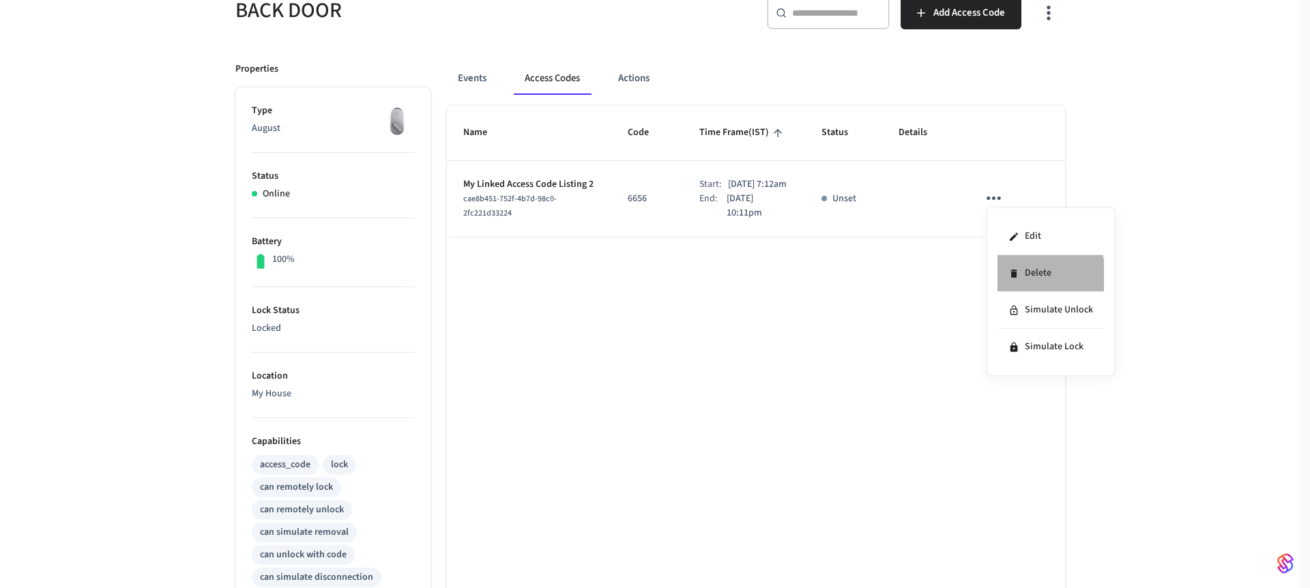
click at [1034, 281] on li "Delete" at bounding box center [1050, 273] width 106 height 37
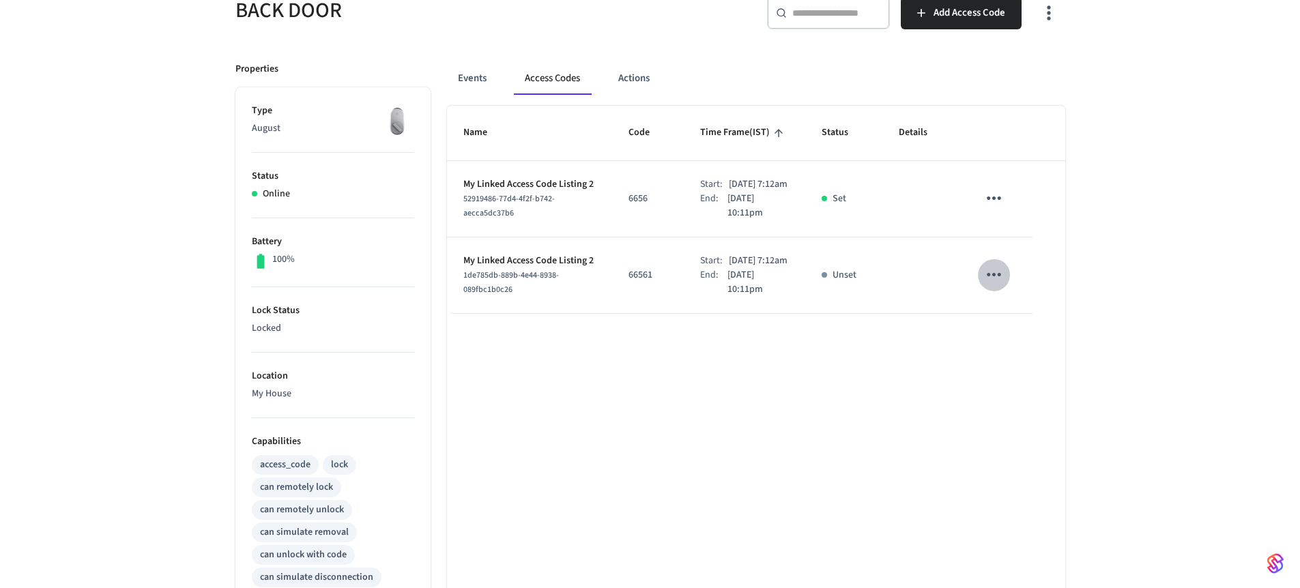
click at [1001, 276] on icon "sticky table" at bounding box center [994, 274] width 14 height 3
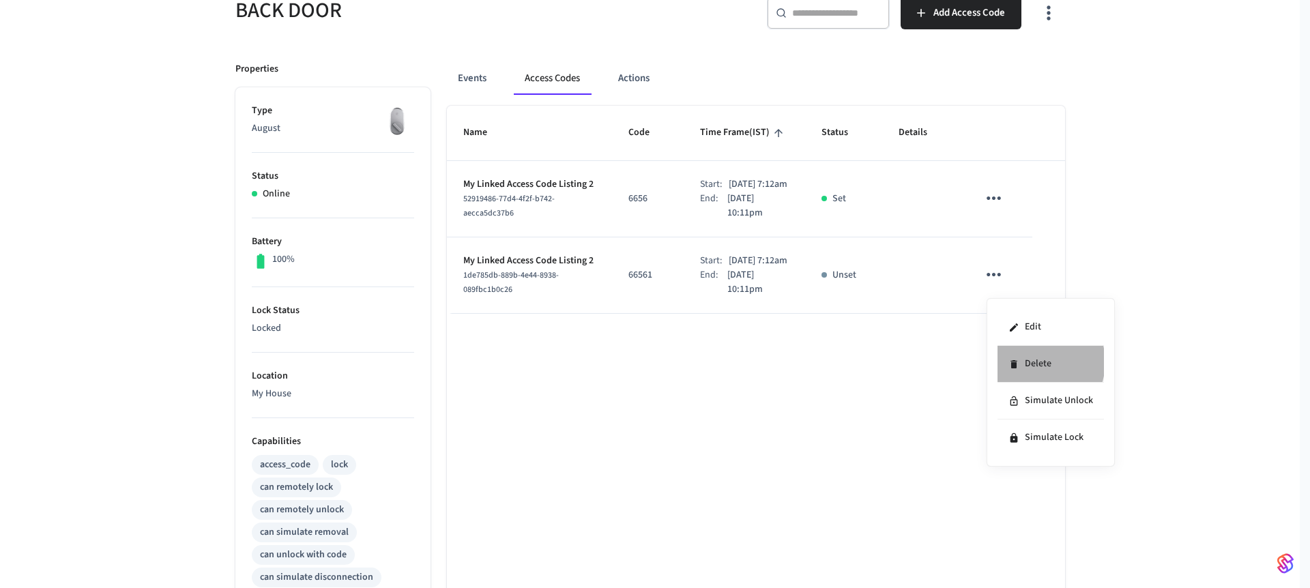
click at [1036, 362] on li "Delete" at bounding box center [1050, 364] width 106 height 37
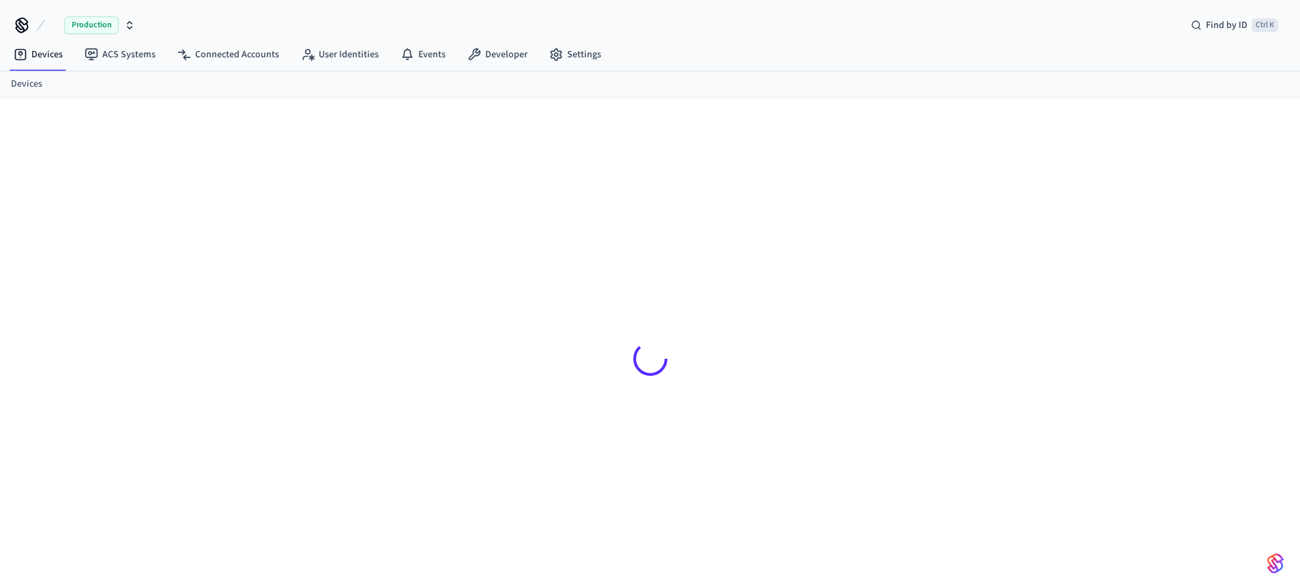
scroll to position [18, 0]
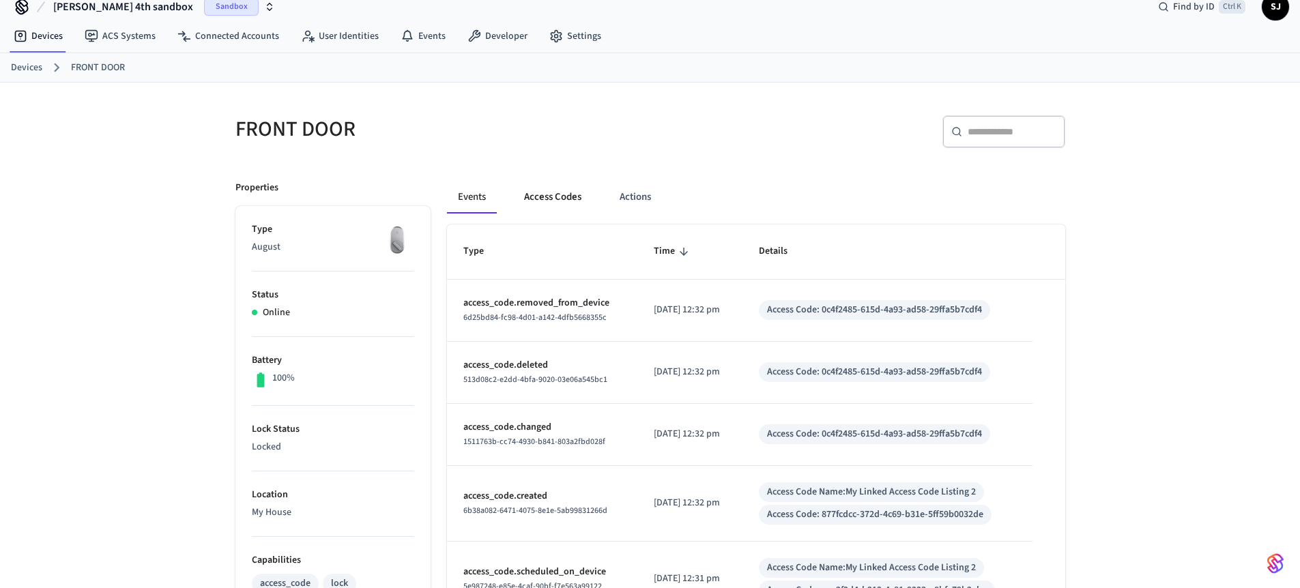
click at [568, 191] on button "Access Codes" at bounding box center [552, 197] width 79 height 33
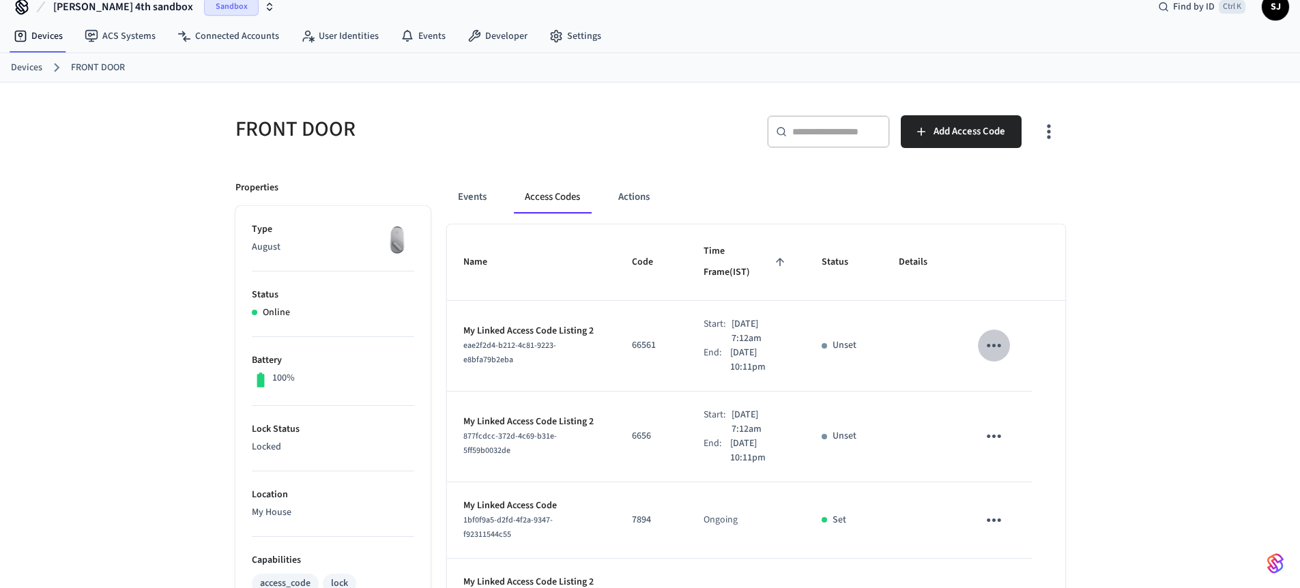
click at [1006, 330] on button "sticky table" at bounding box center [994, 346] width 32 height 32
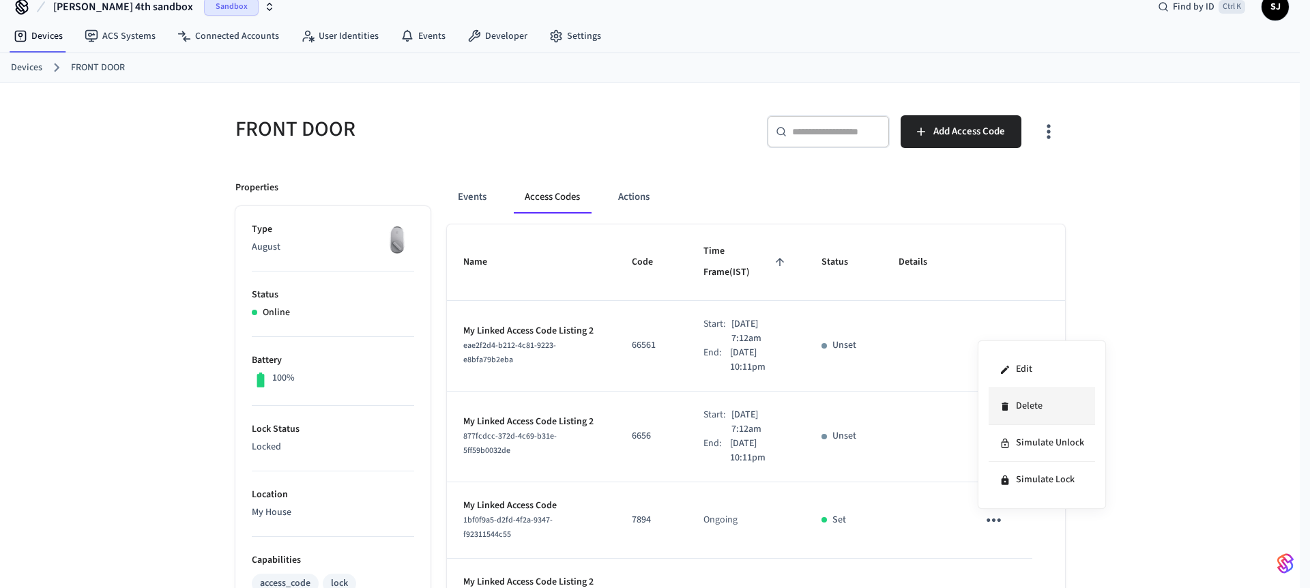
click at [1023, 412] on li "Delete" at bounding box center [1042, 406] width 106 height 37
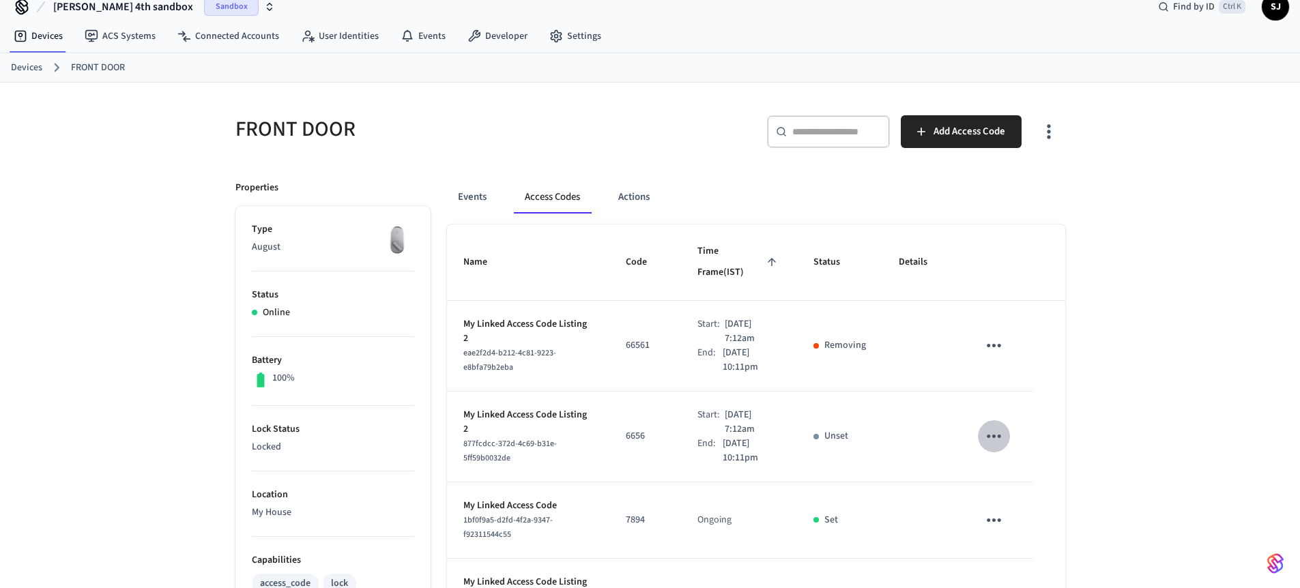
click at [992, 426] on icon "sticky table" at bounding box center [993, 436] width 21 height 21
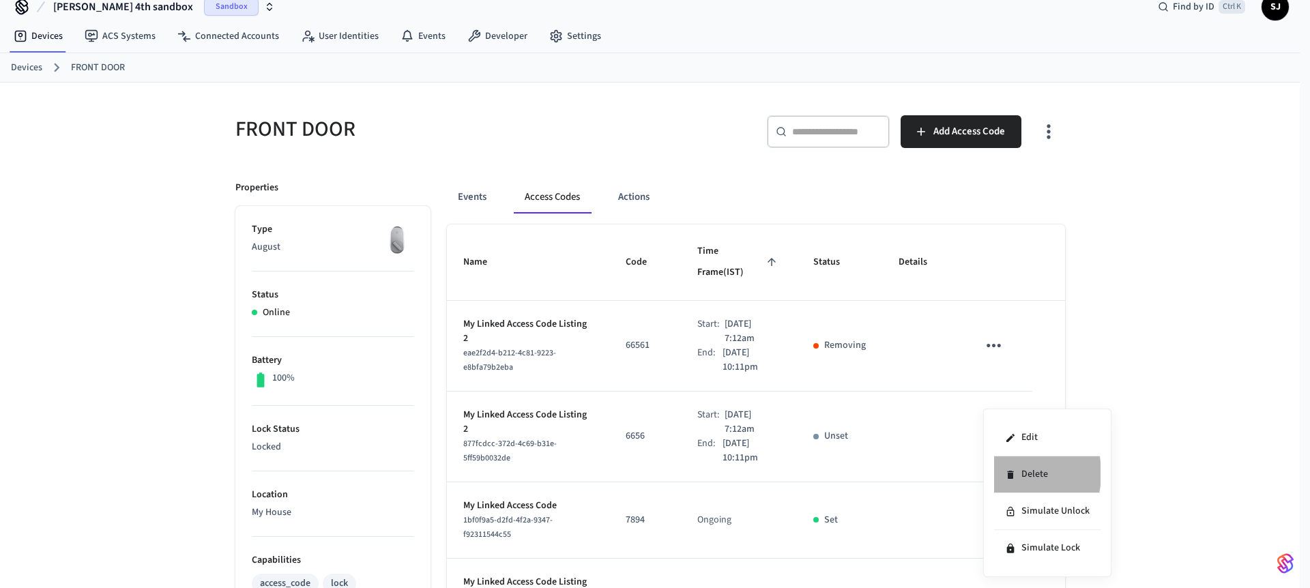
click at [1006, 473] on icon at bounding box center [1010, 474] width 11 height 11
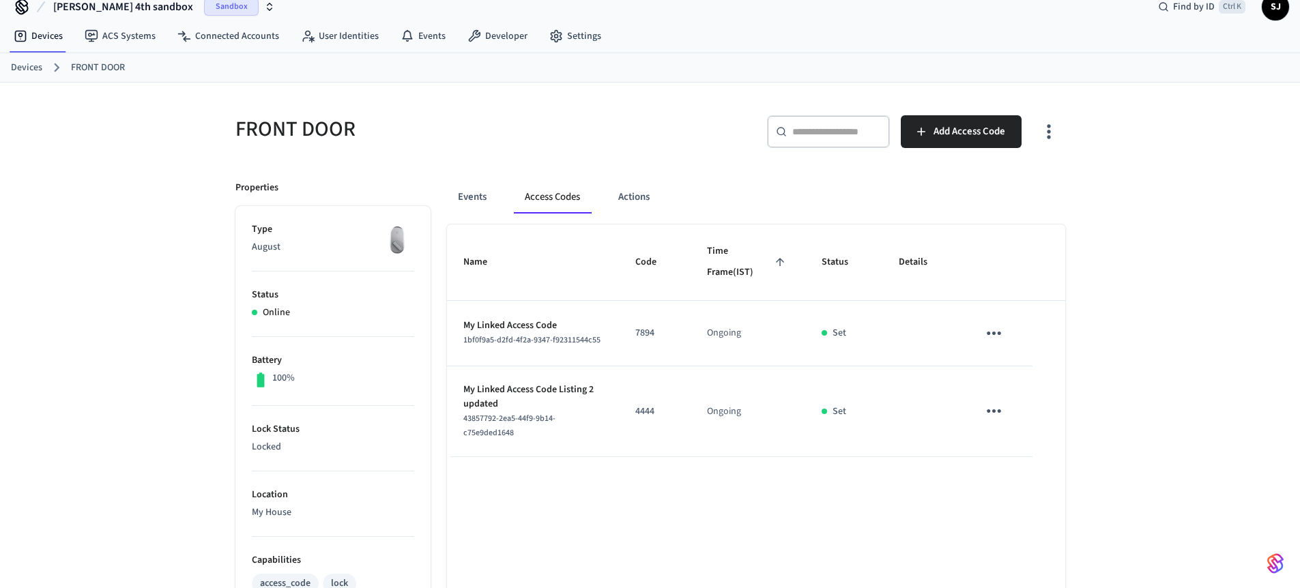
click at [1000, 329] on icon "sticky table" at bounding box center [993, 333] width 21 height 21
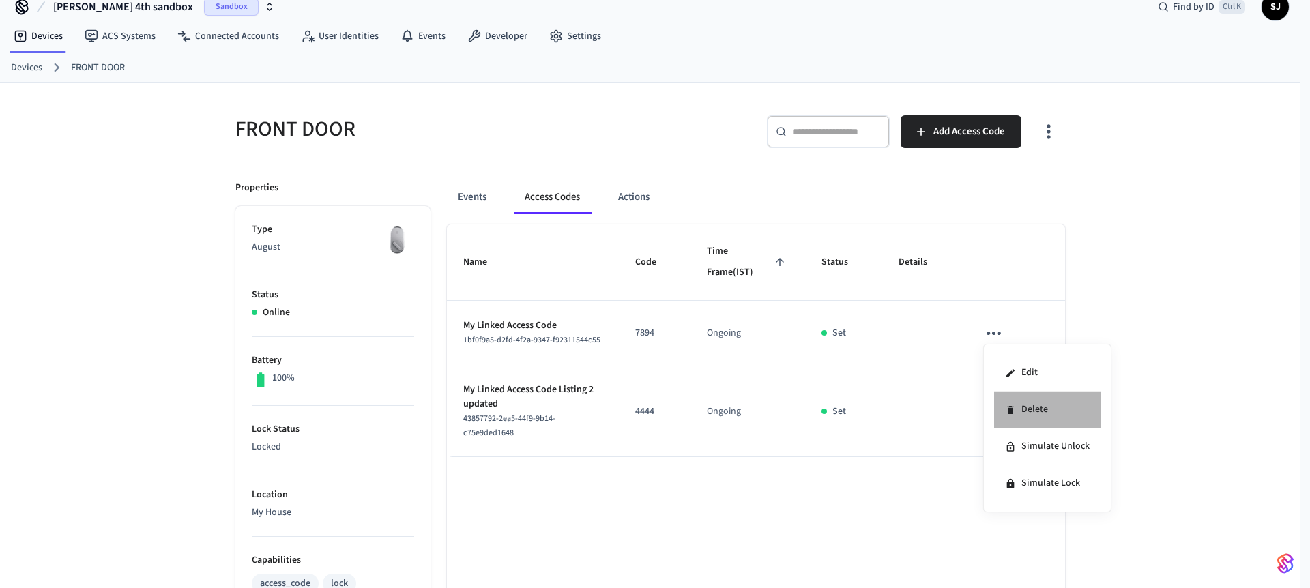
click at [1053, 418] on li "Delete" at bounding box center [1047, 410] width 106 height 37
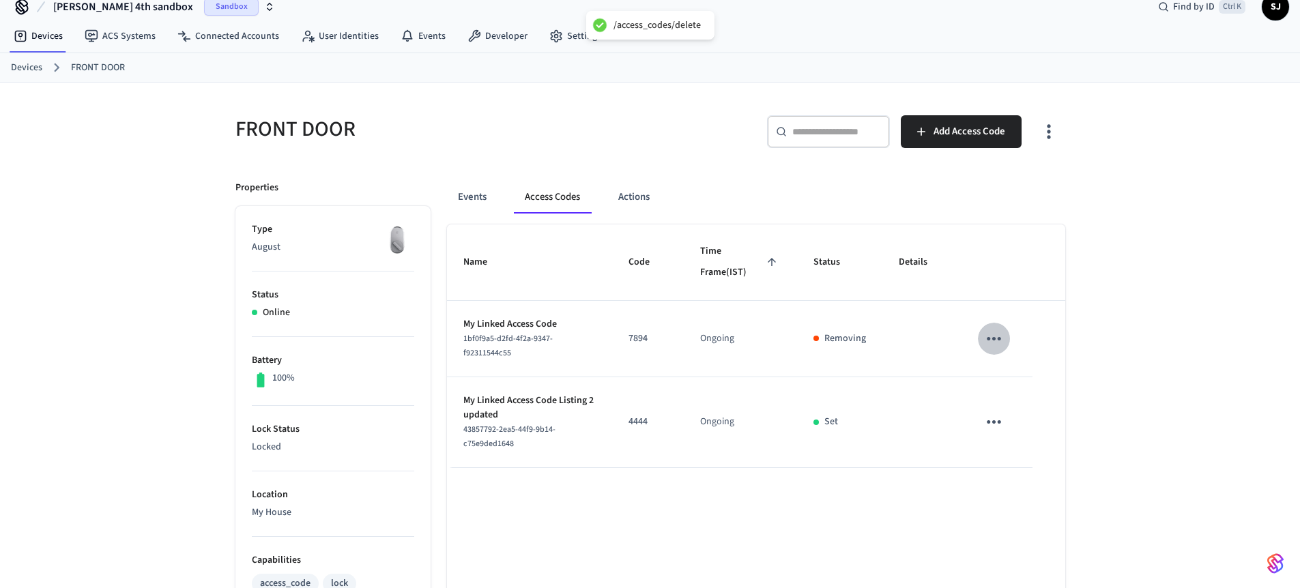
click at [994, 337] on icon "sticky table" at bounding box center [993, 338] width 21 height 21
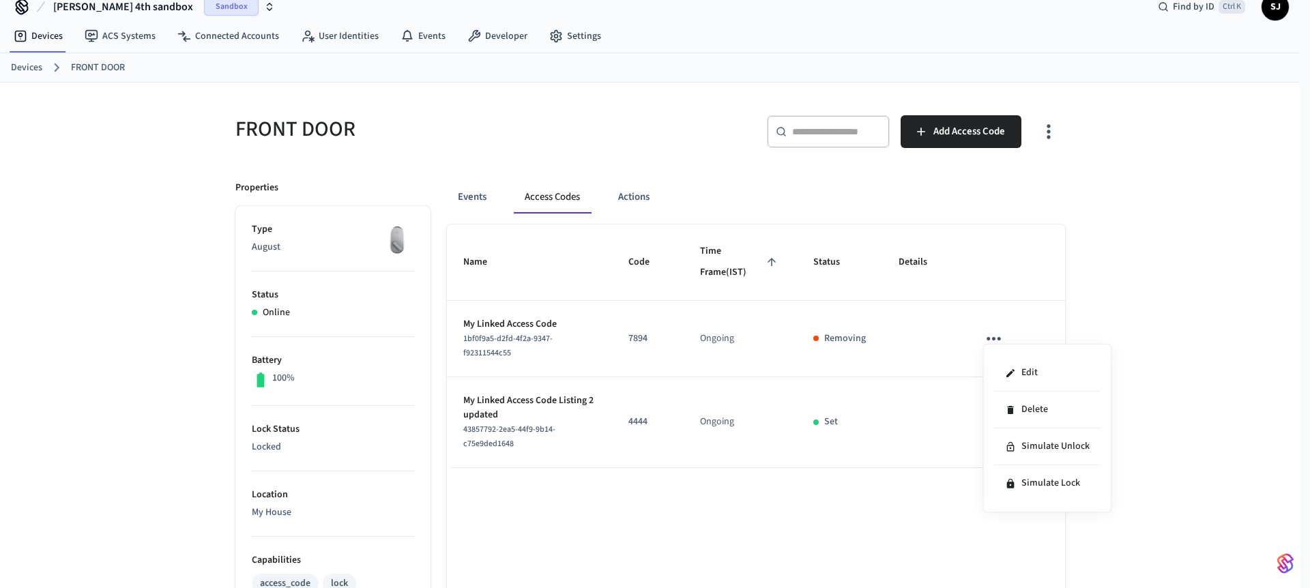
click at [925, 388] on div at bounding box center [655, 294] width 1310 height 588
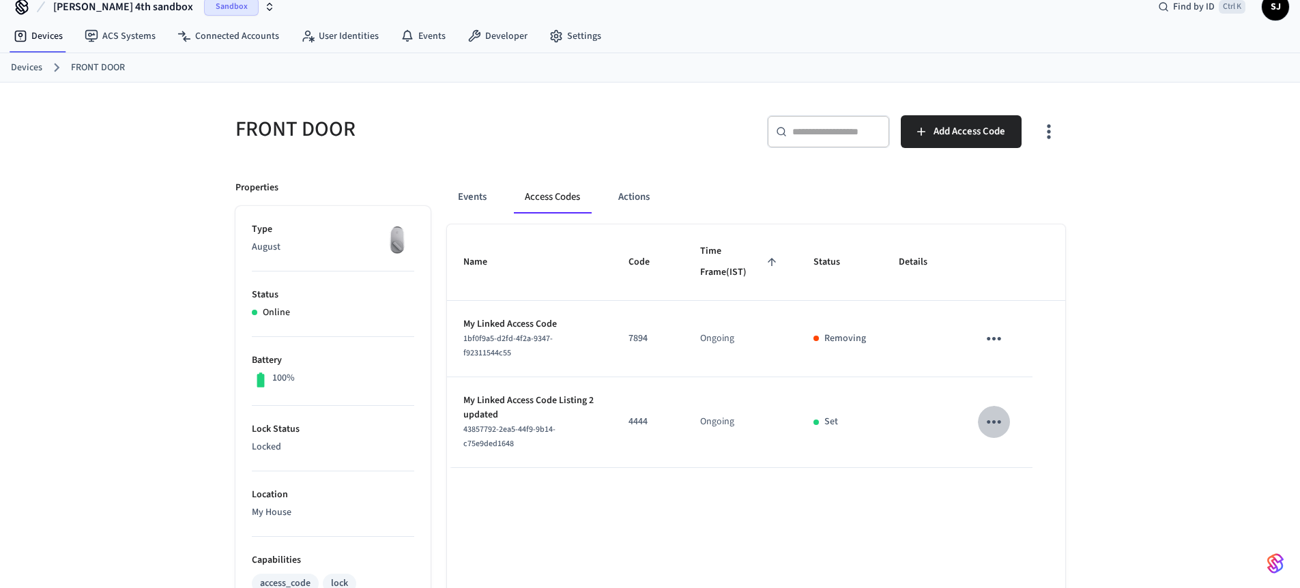
click at [999, 411] on icon "sticky table" at bounding box center [993, 421] width 21 height 21
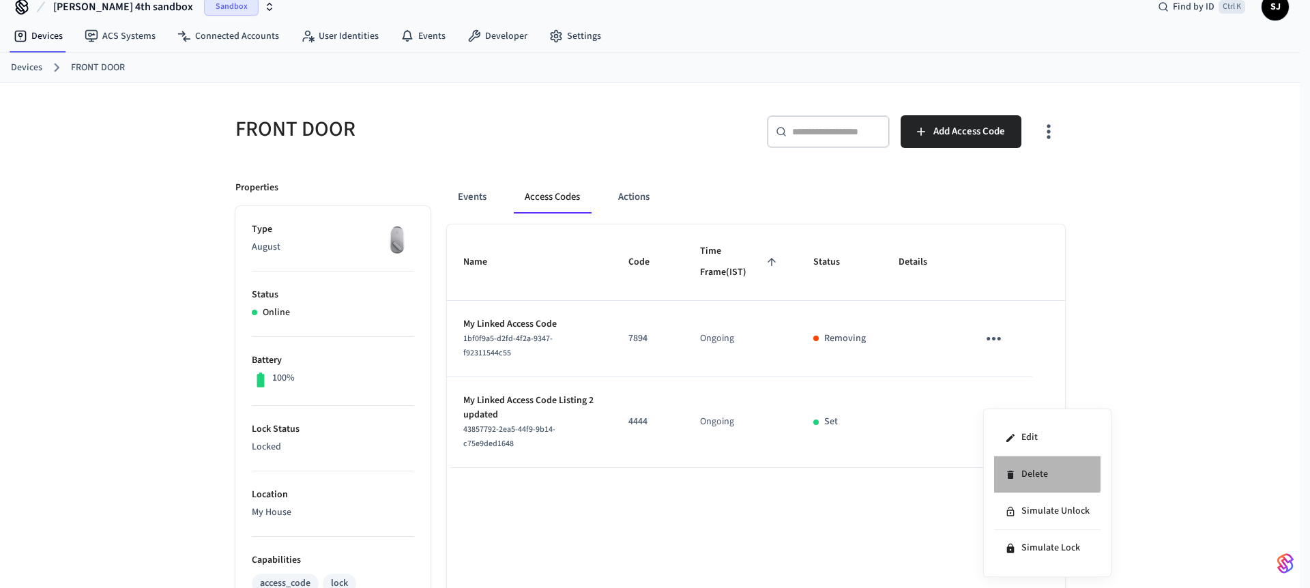
click at [1036, 462] on li "Delete" at bounding box center [1047, 474] width 106 height 37
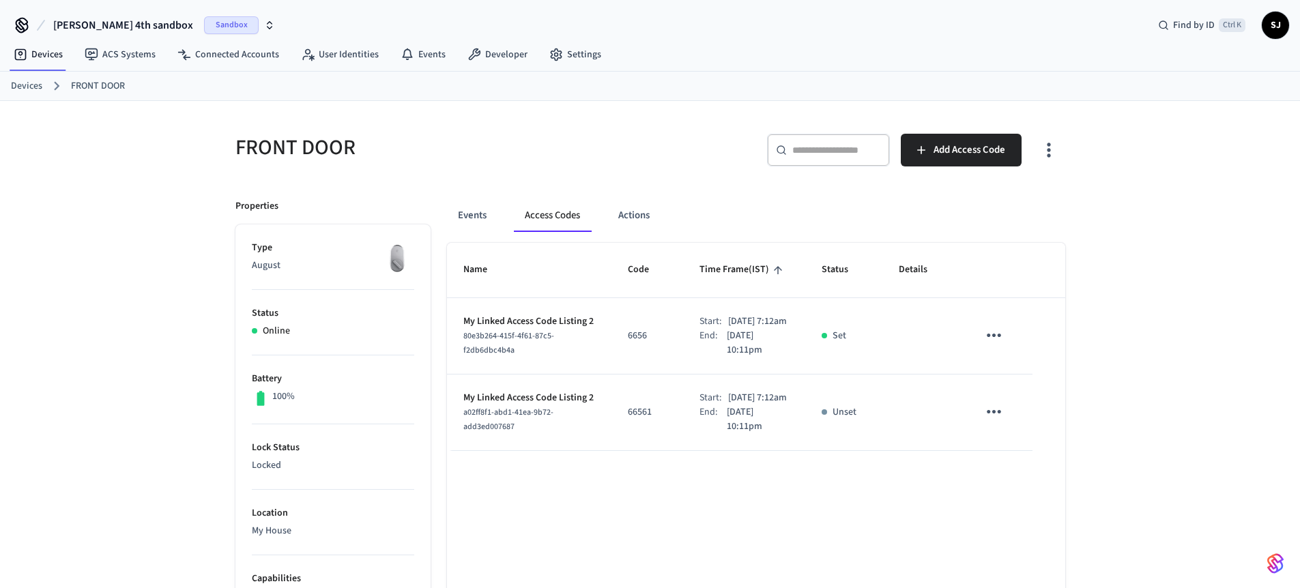
scroll to position [18, 0]
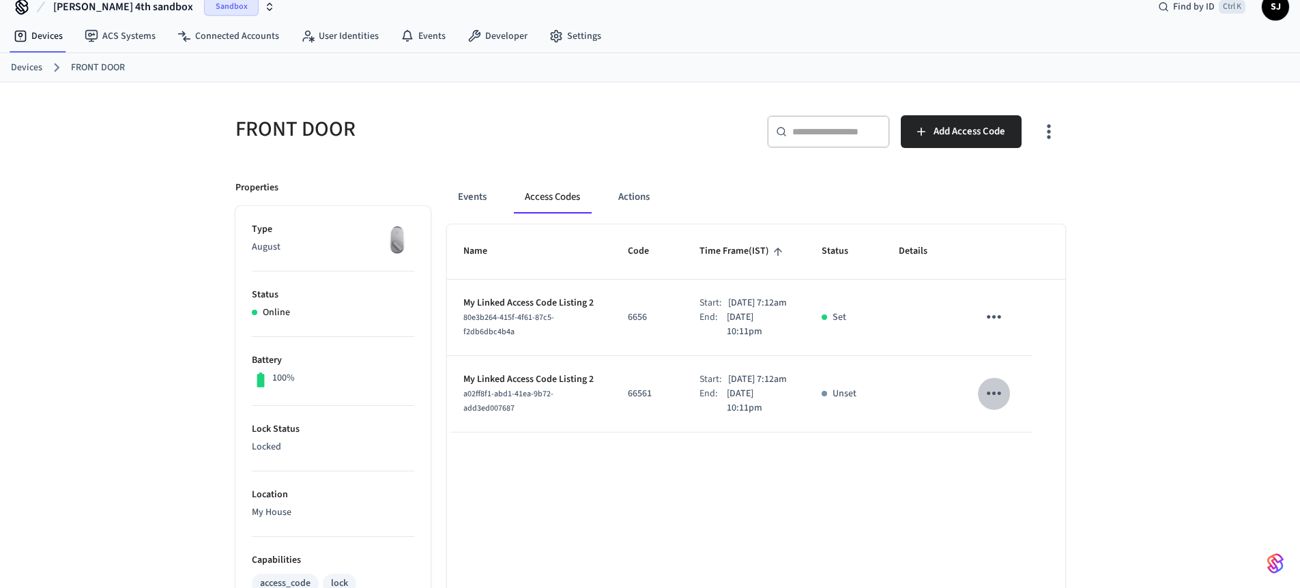
click at [993, 404] on icon "sticky table" at bounding box center [993, 393] width 21 height 21
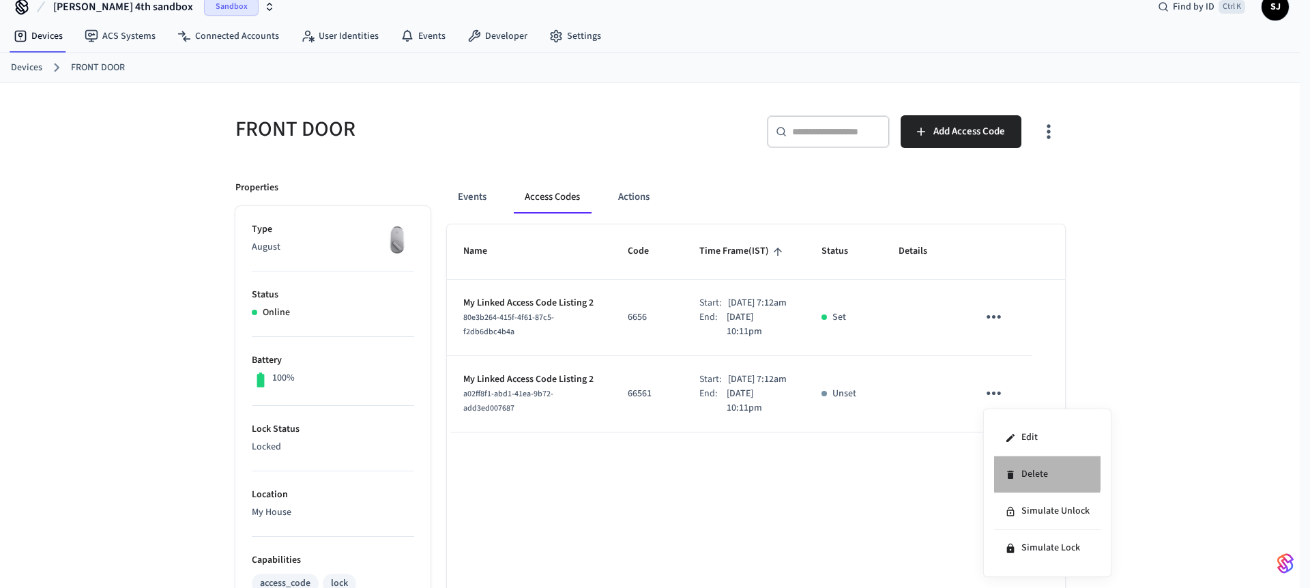
click at [1027, 469] on li "Delete" at bounding box center [1047, 474] width 106 height 37
